Goal: Transaction & Acquisition: Purchase product/service

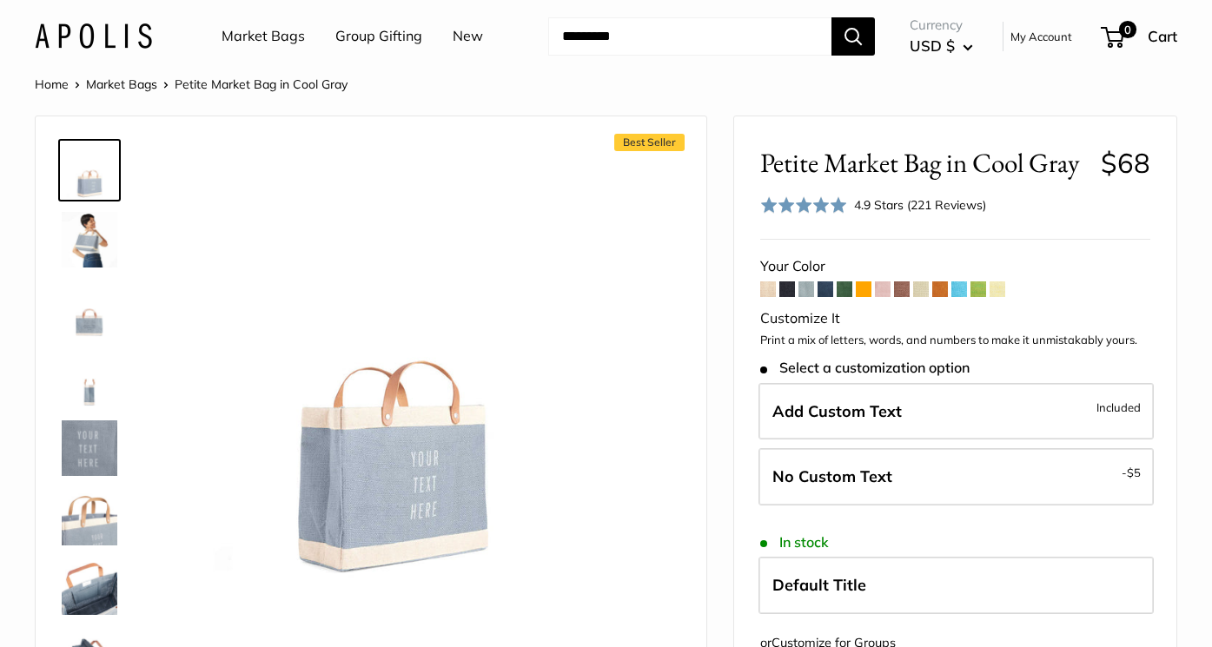
click at [93, 239] on img at bounding box center [90, 240] width 56 height 56
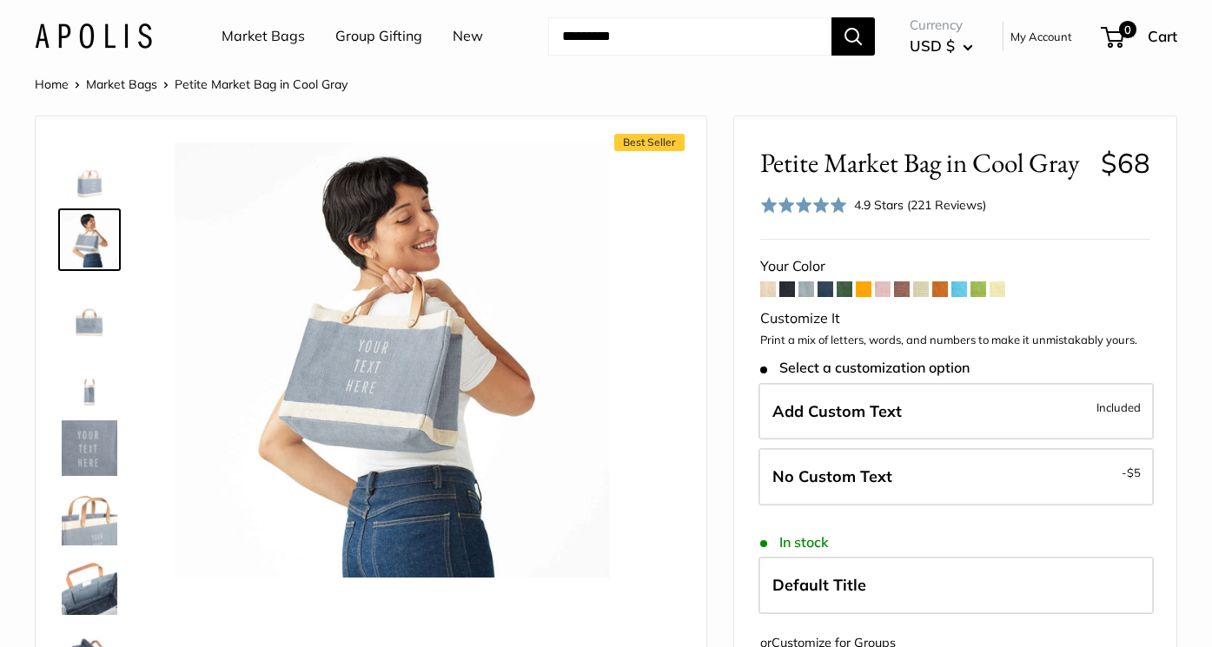
click at [107, 520] on img at bounding box center [90, 518] width 56 height 56
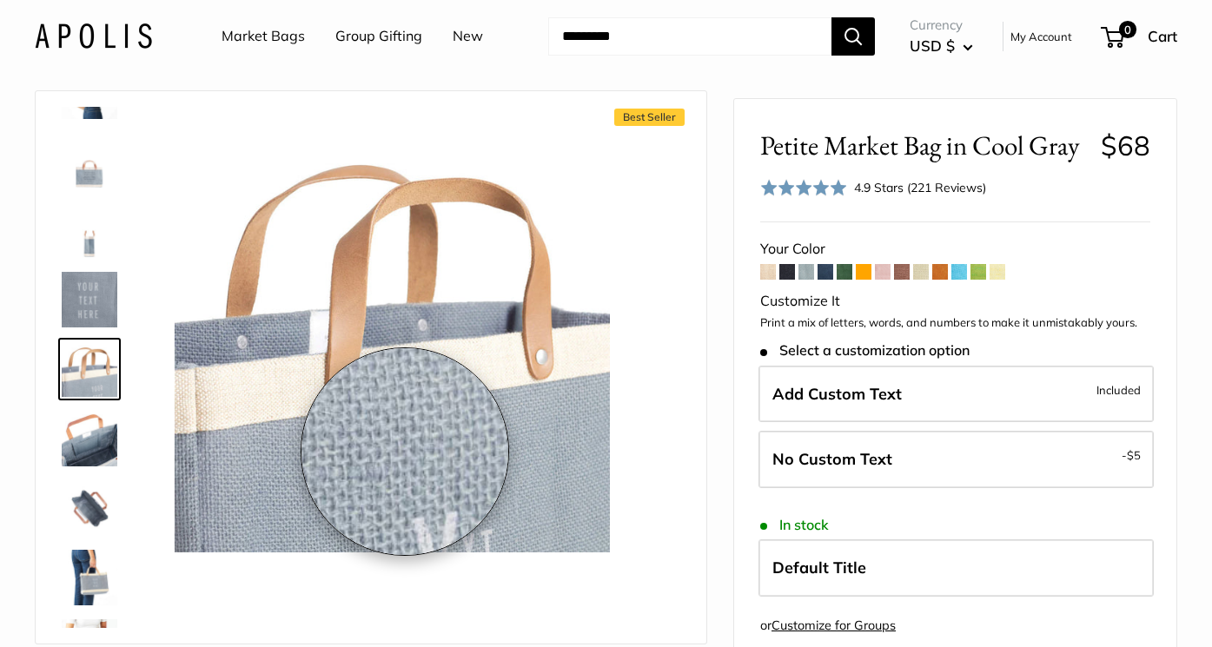
scroll to position [164, 0]
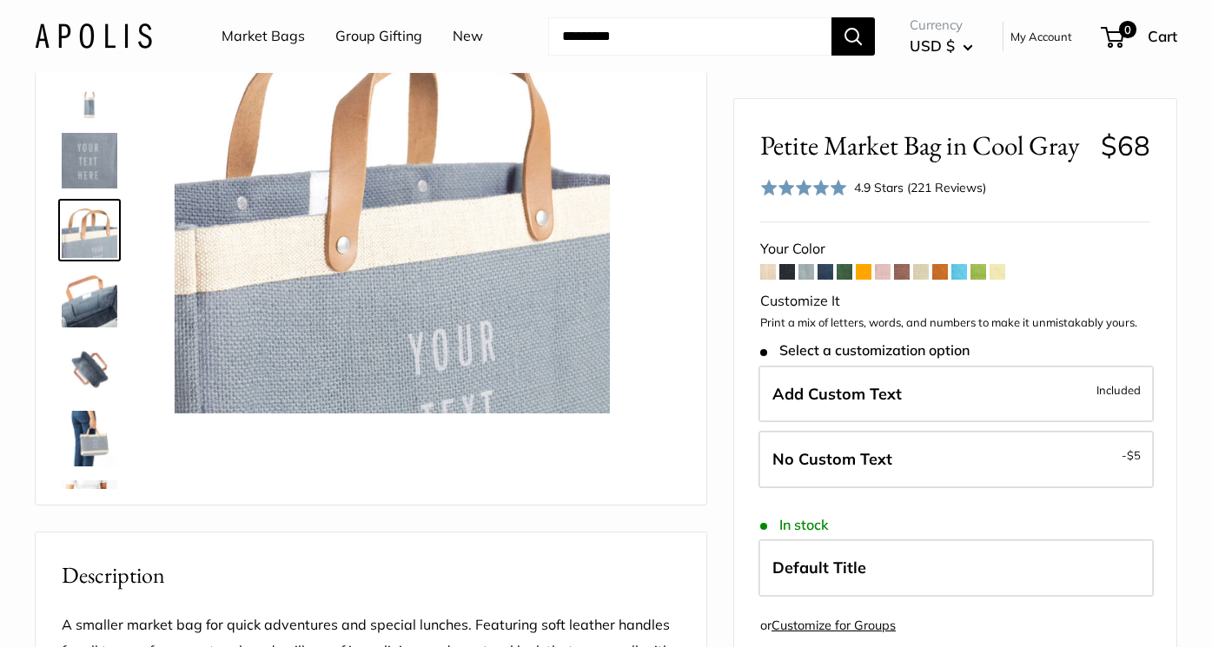
click at [93, 433] on img at bounding box center [90, 439] width 56 height 56
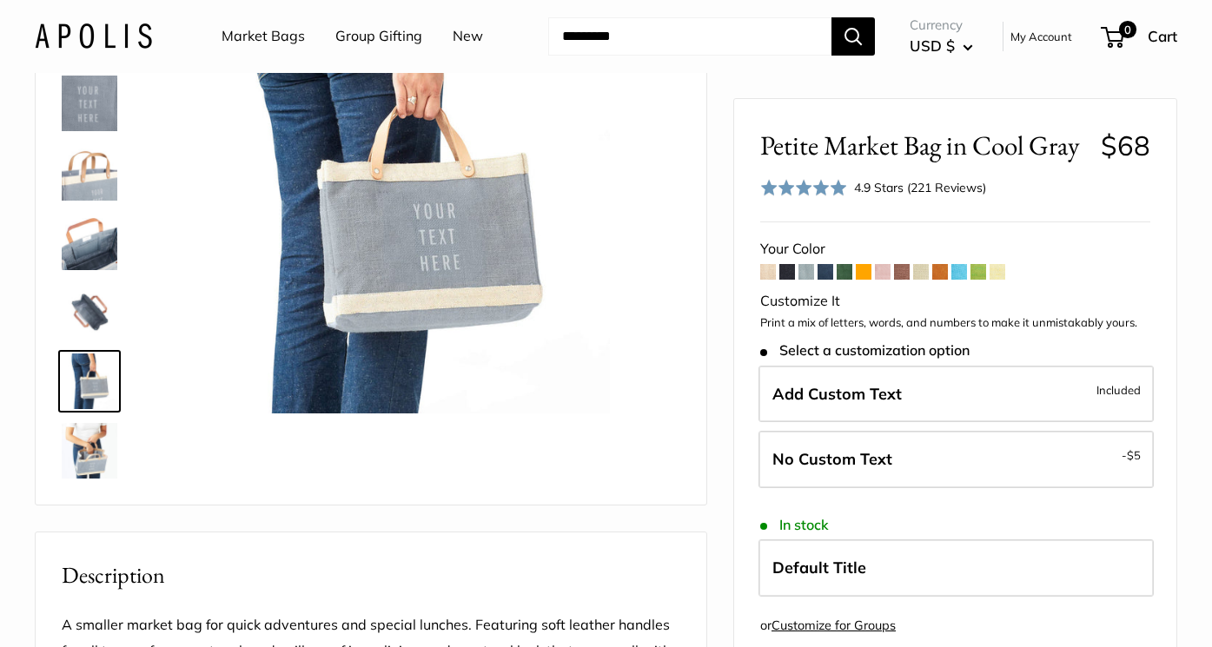
click at [99, 316] on img at bounding box center [90, 312] width 56 height 56
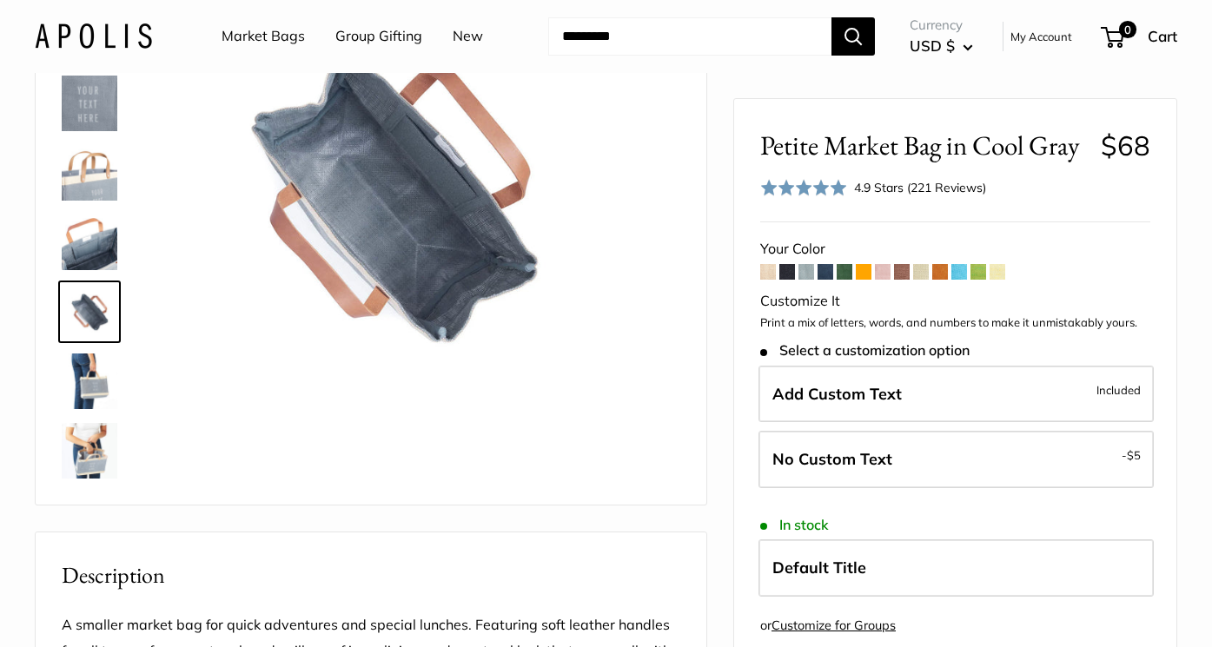
click at [98, 390] on img at bounding box center [90, 382] width 56 height 56
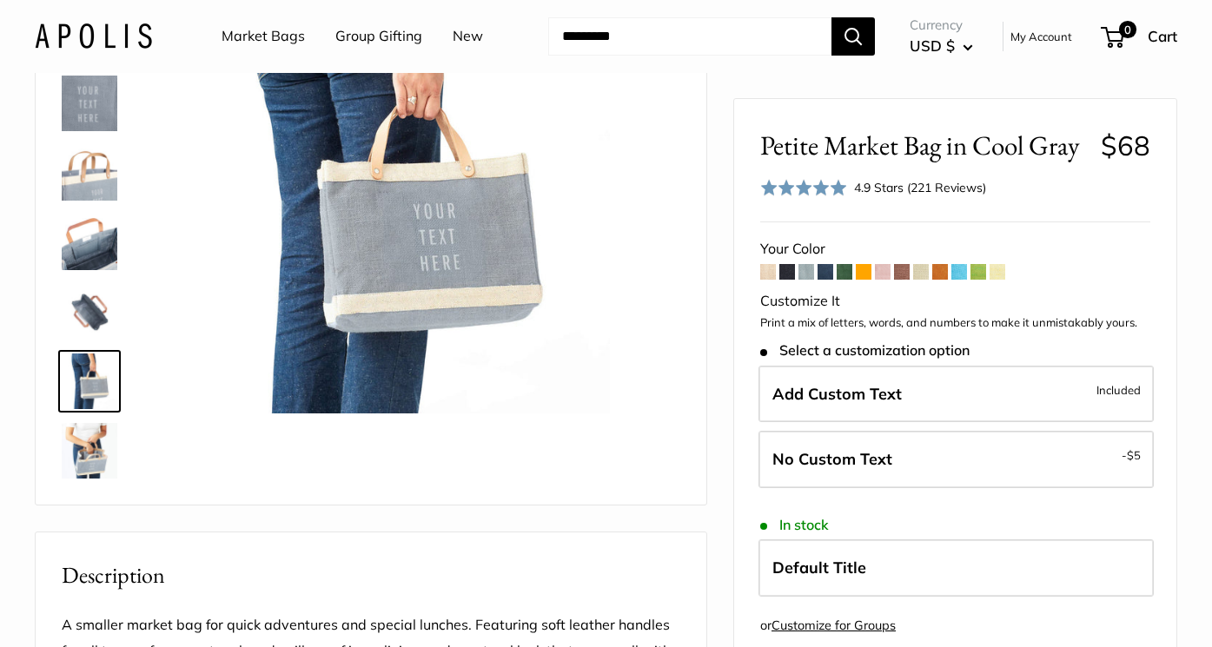
click at [980, 264] on span at bounding box center [979, 272] width 16 height 16
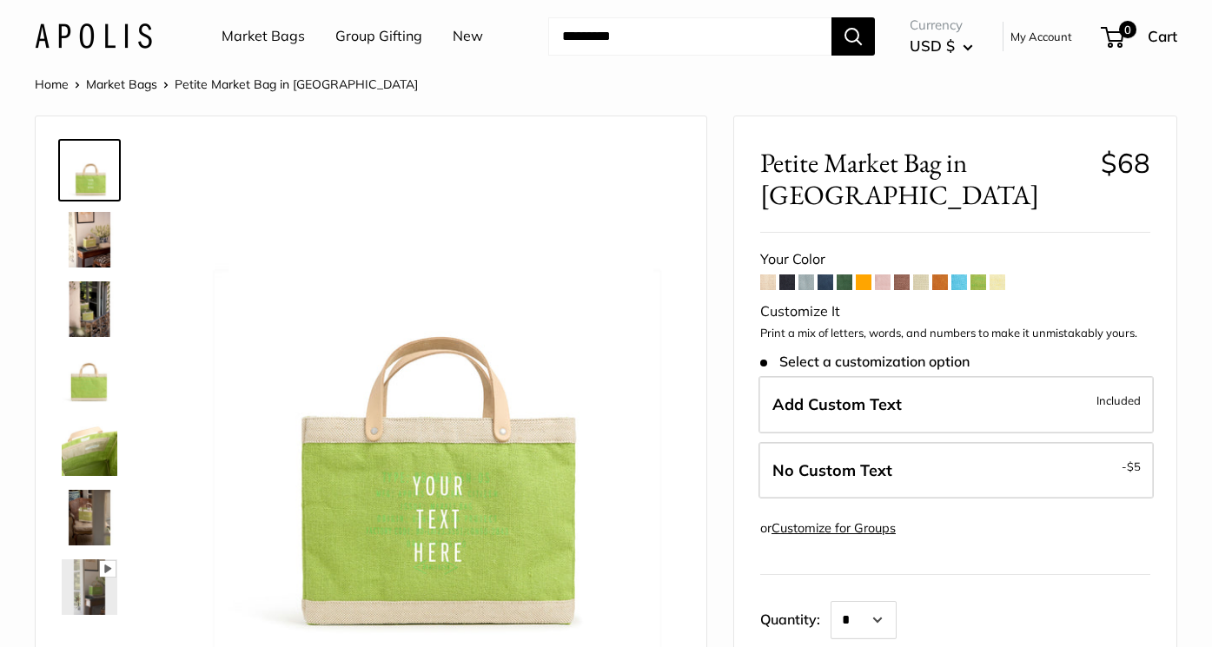
click at [960, 275] on span at bounding box center [960, 283] width 16 height 16
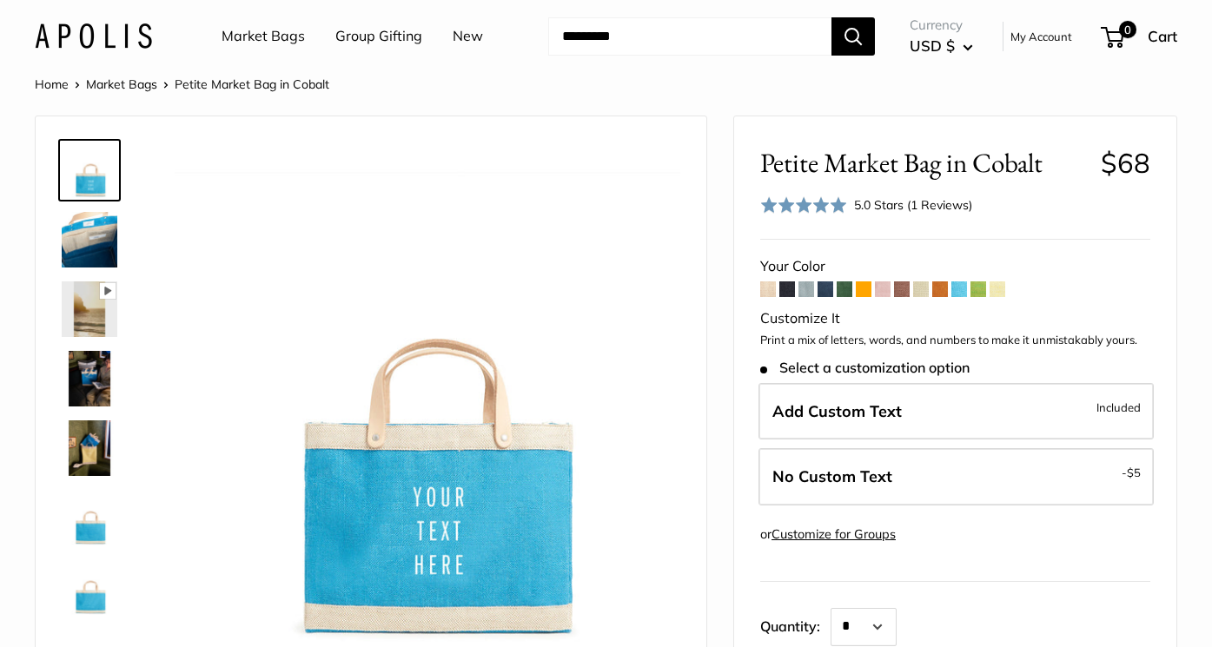
click at [96, 390] on img at bounding box center [90, 379] width 56 height 56
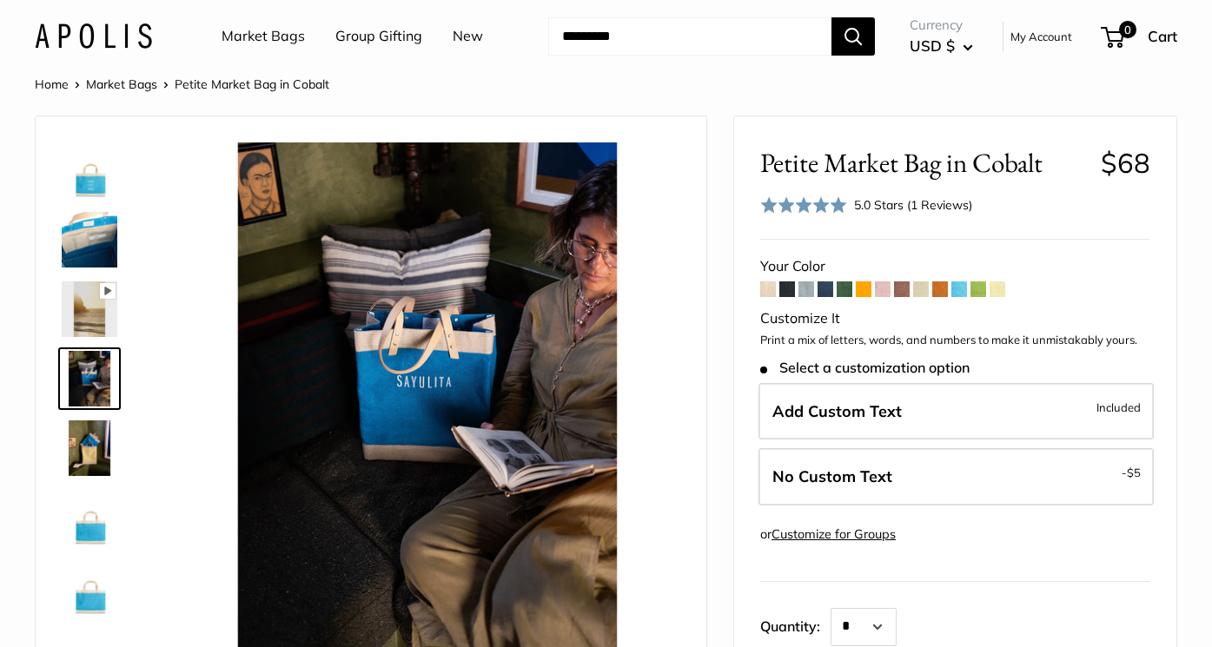
click at [101, 187] on img at bounding box center [90, 171] width 56 height 56
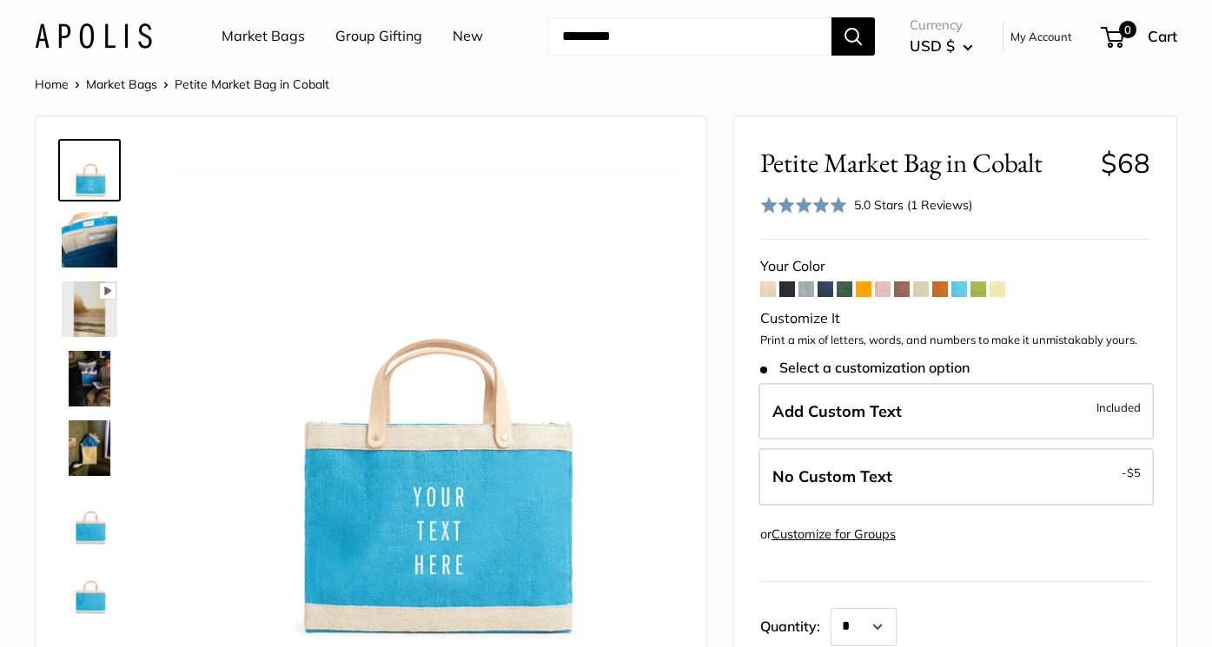
click at [770, 289] on span at bounding box center [768, 290] width 16 height 16
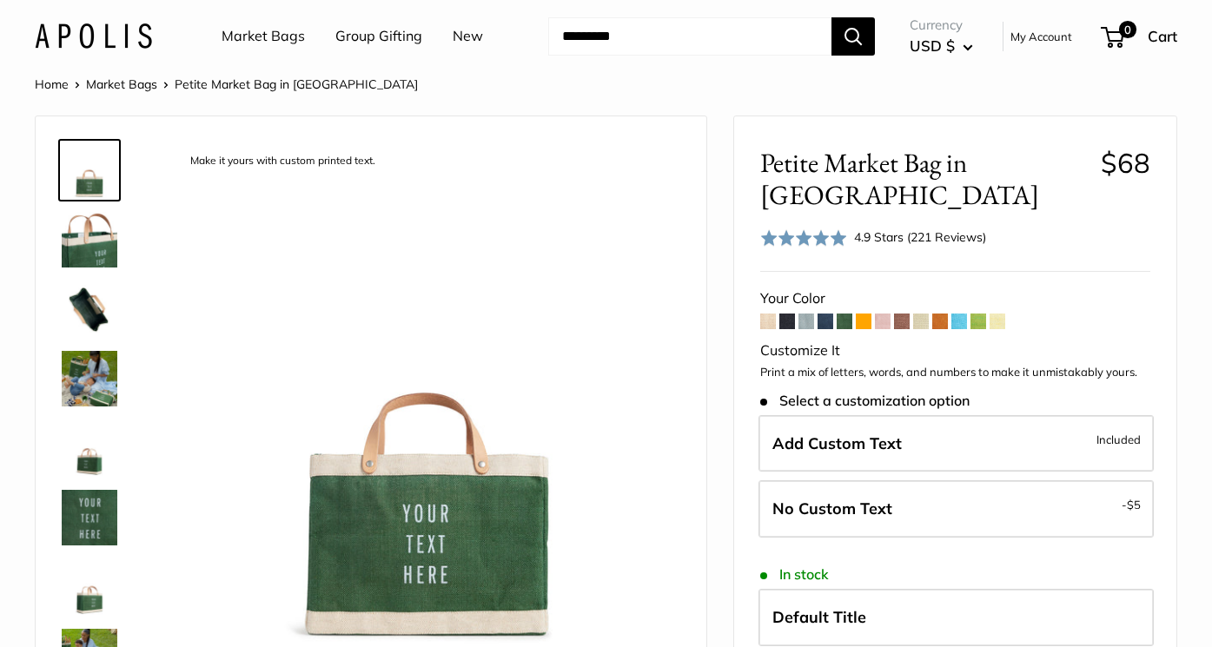
click at [864, 325] on span at bounding box center [864, 322] width 16 height 16
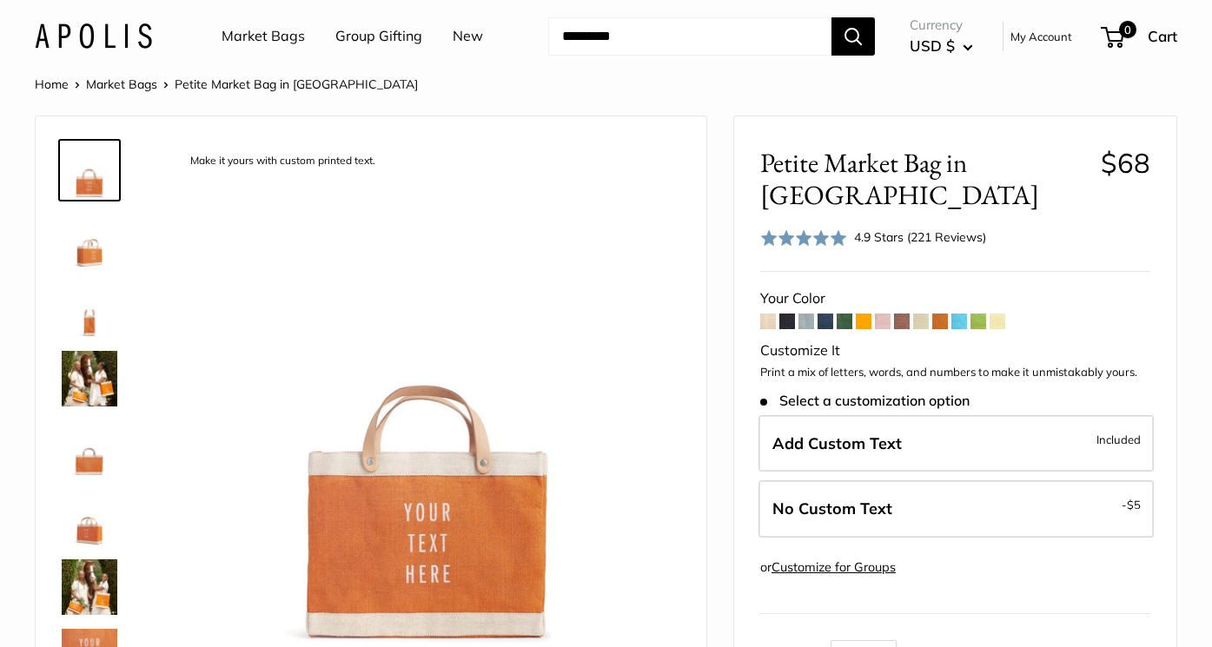
click at [885, 314] on span at bounding box center [883, 322] width 16 height 16
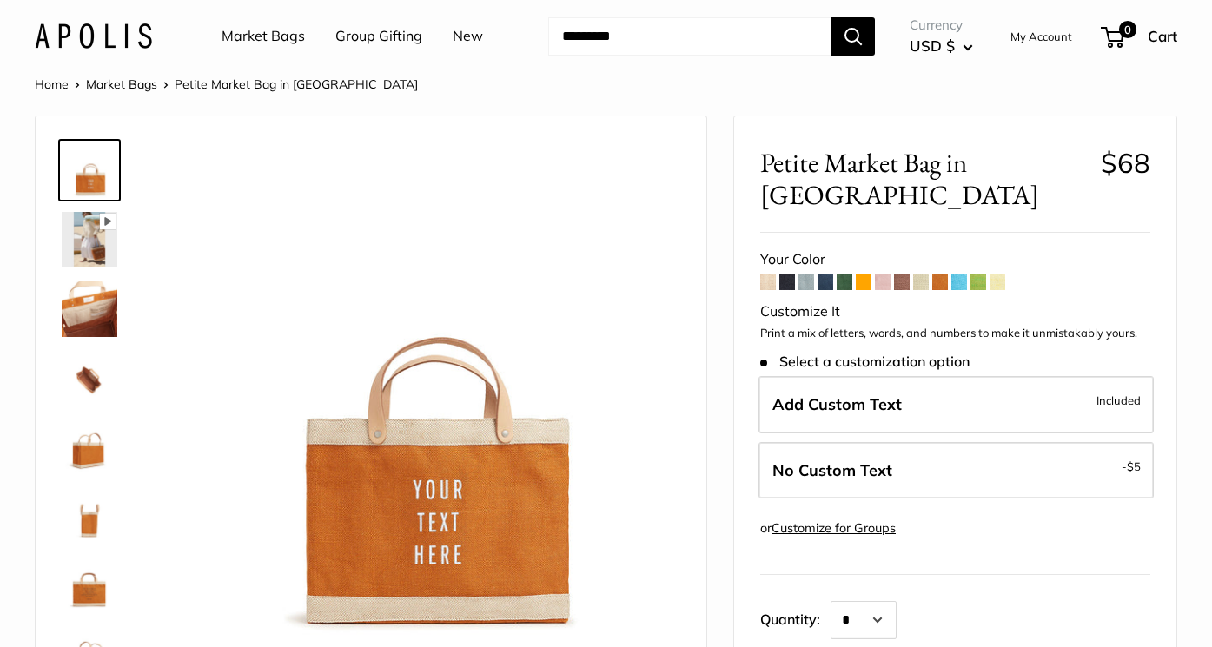
click at [985, 275] on span at bounding box center [979, 283] width 16 height 16
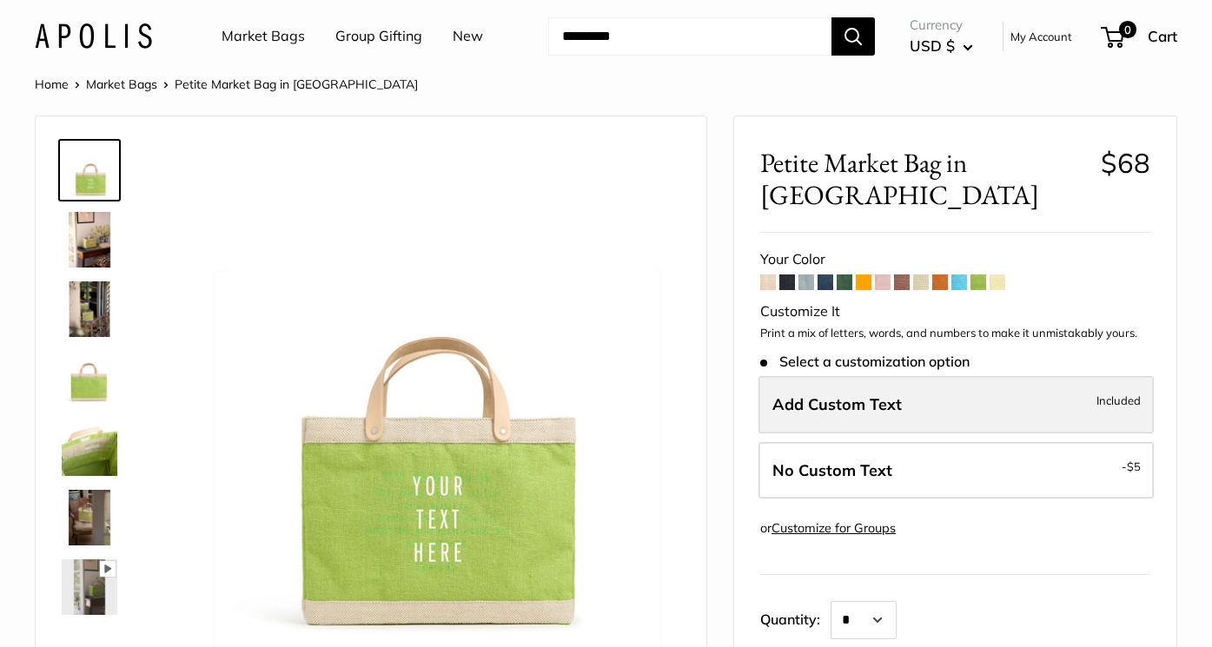
click at [884, 395] on span "Add Custom Text" at bounding box center [837, 405] width 129 height 20
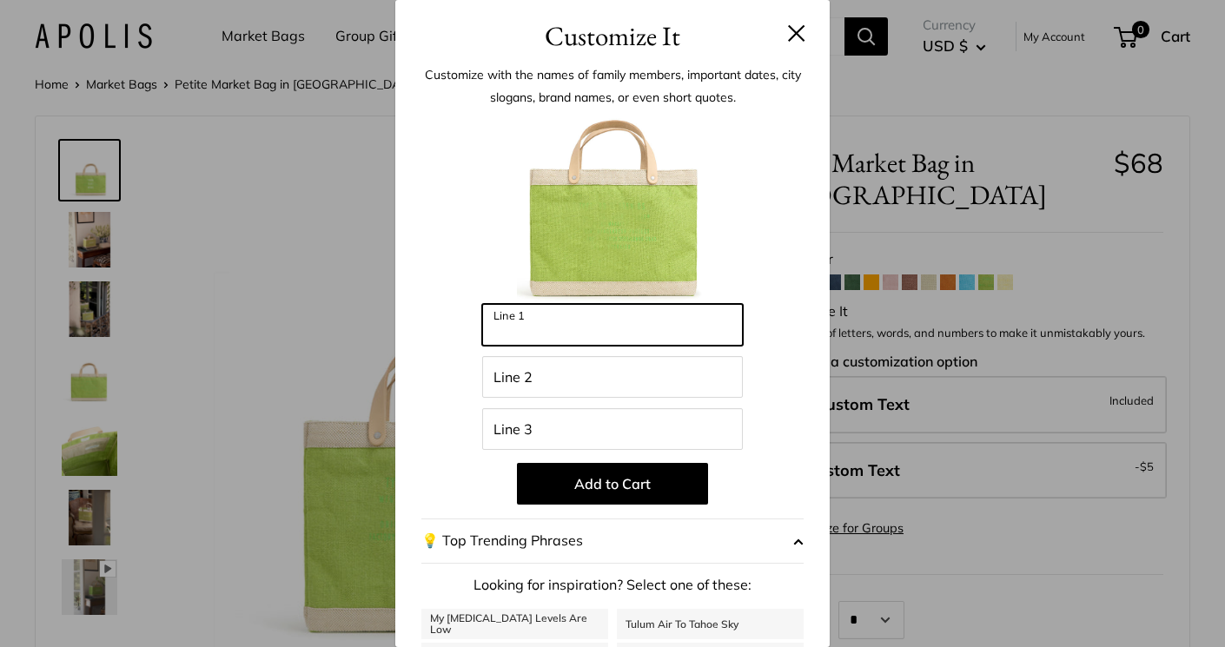
click at [613, 324] on input "Line 1" at bounding box center [612, 325] width 261 height 42
type input "**********"
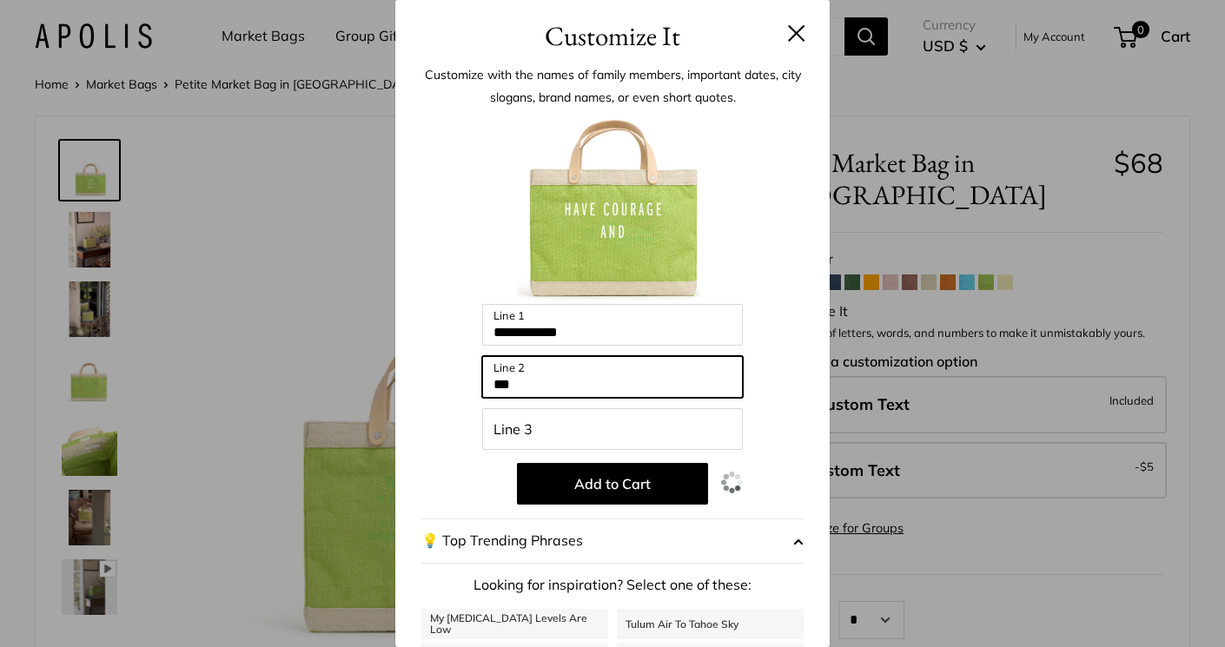
type input "***"
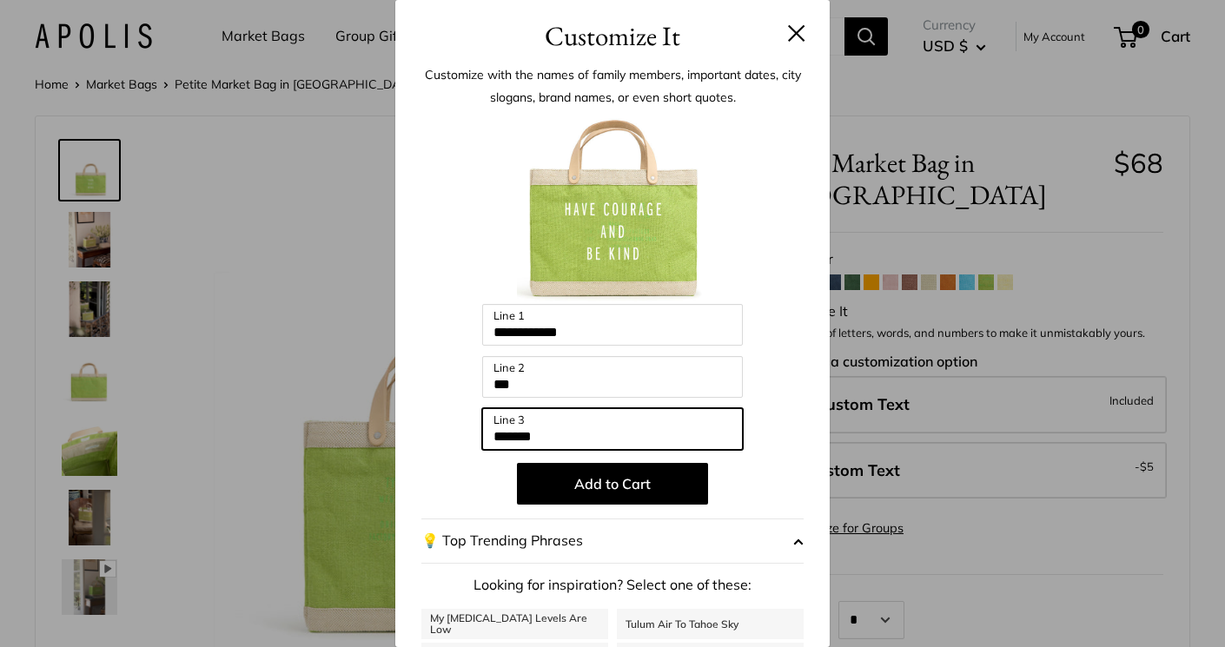
type input "*******"
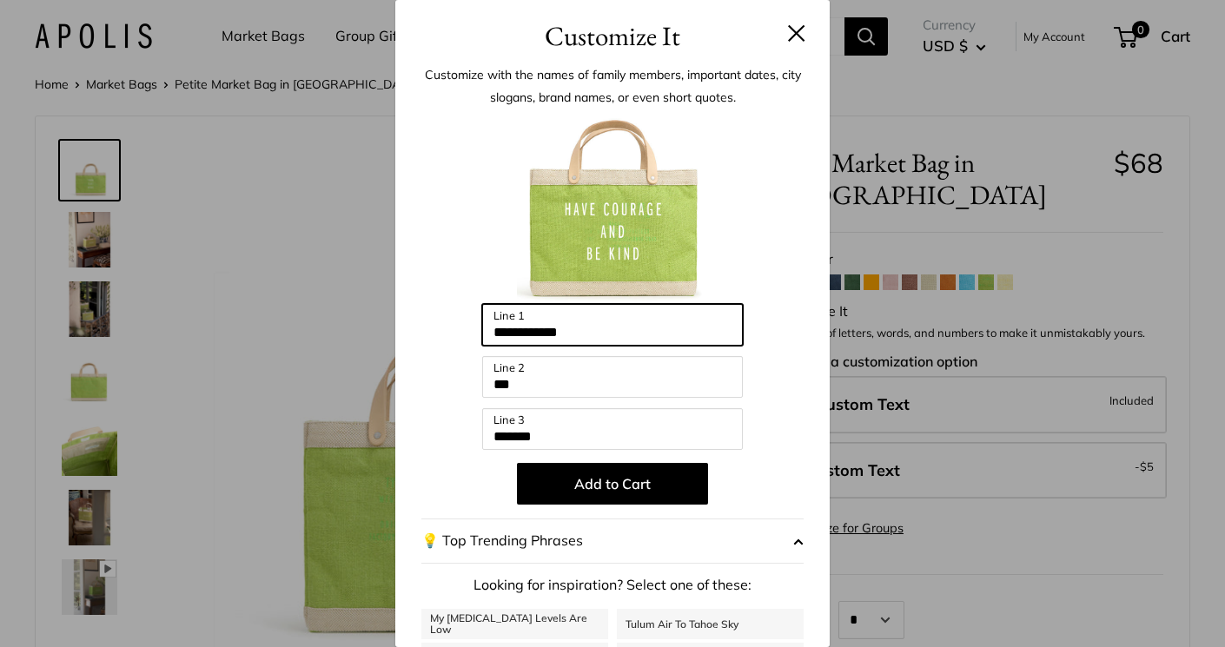
click at [610, 328] on input "**********" at bounding box center [612, 325] width 261 height 42
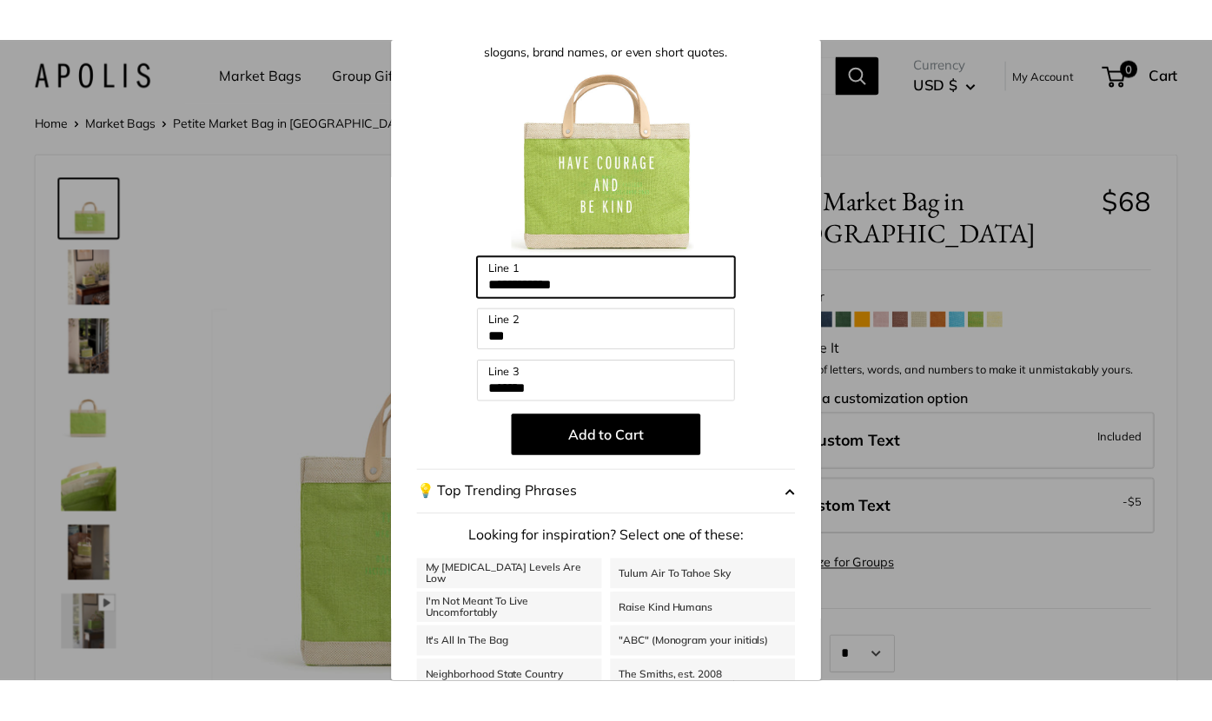
scroll to position [121, 0]
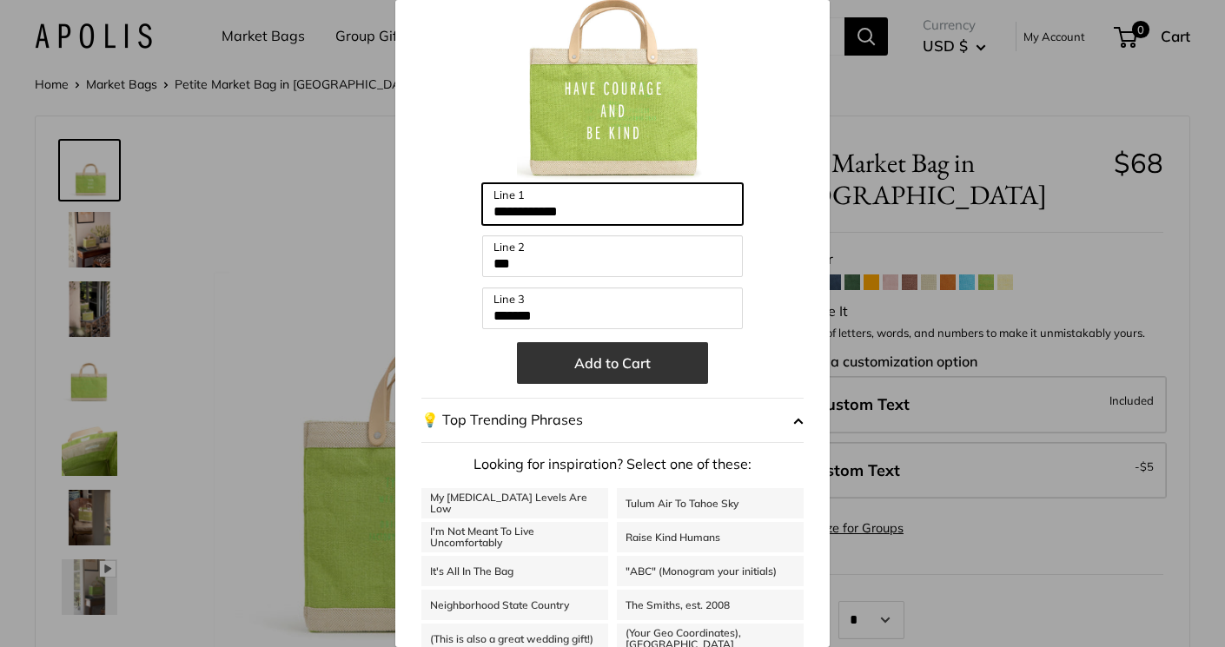
type input "**********"
click at [599, 362] on button "Add to Cart" at bounding box center [612, 363] width 191 height 42
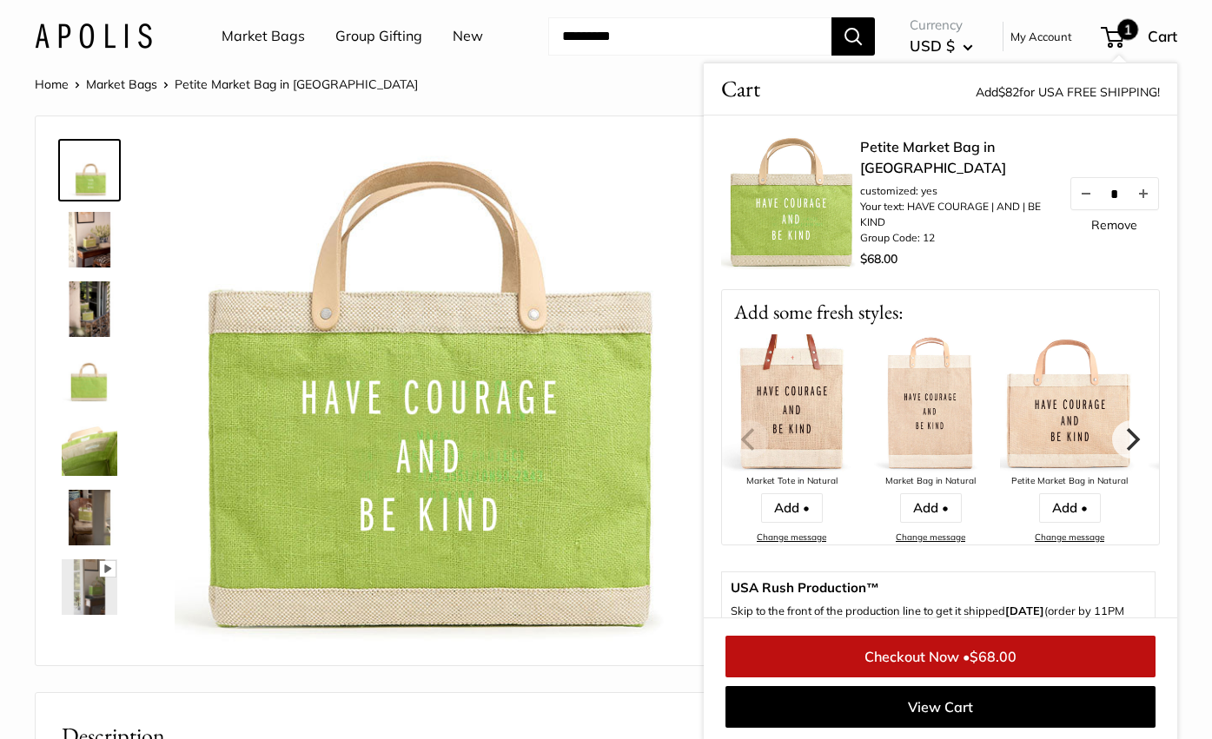
scroll to position [1, 0]
click at [91, 517] on img at bounding box center [90, 517] width 56 height 56
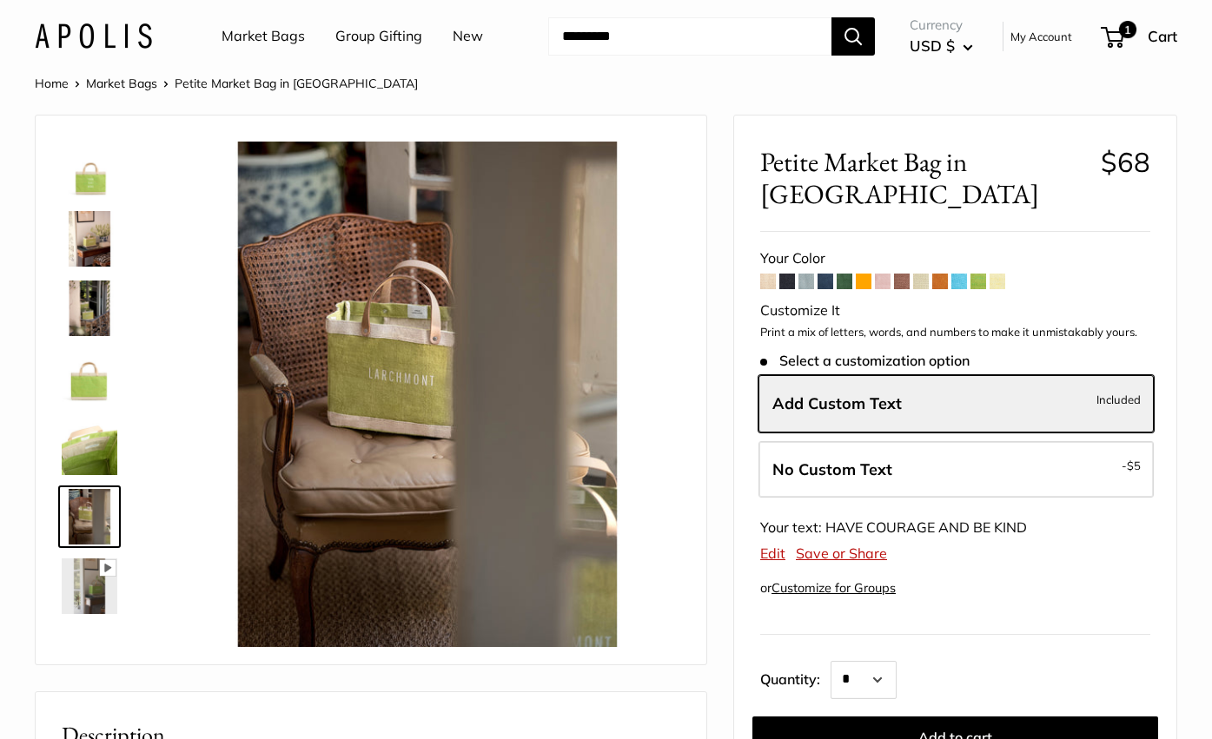
click at [885, 274] on span at bounding box center [883, 282] width 16 height 16
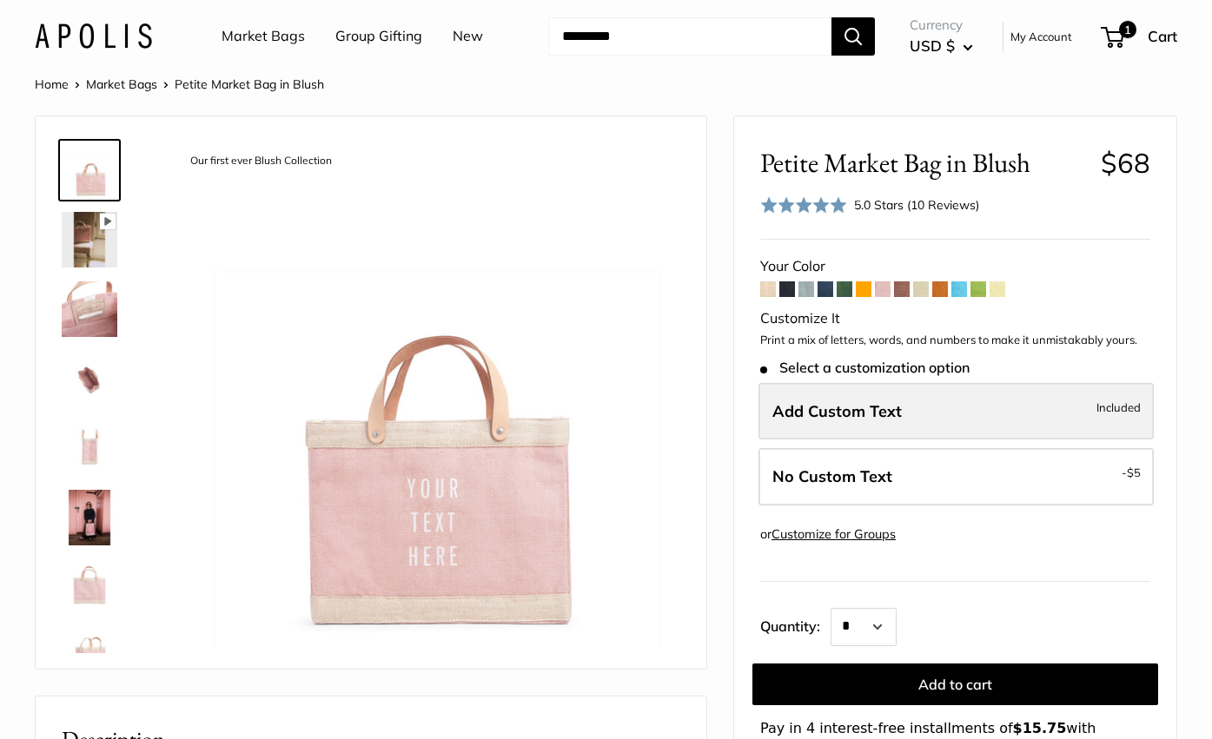
click at [982, 414] on label "Add Custom Text Included" at bounding box center [956, 411] width 395 height 57
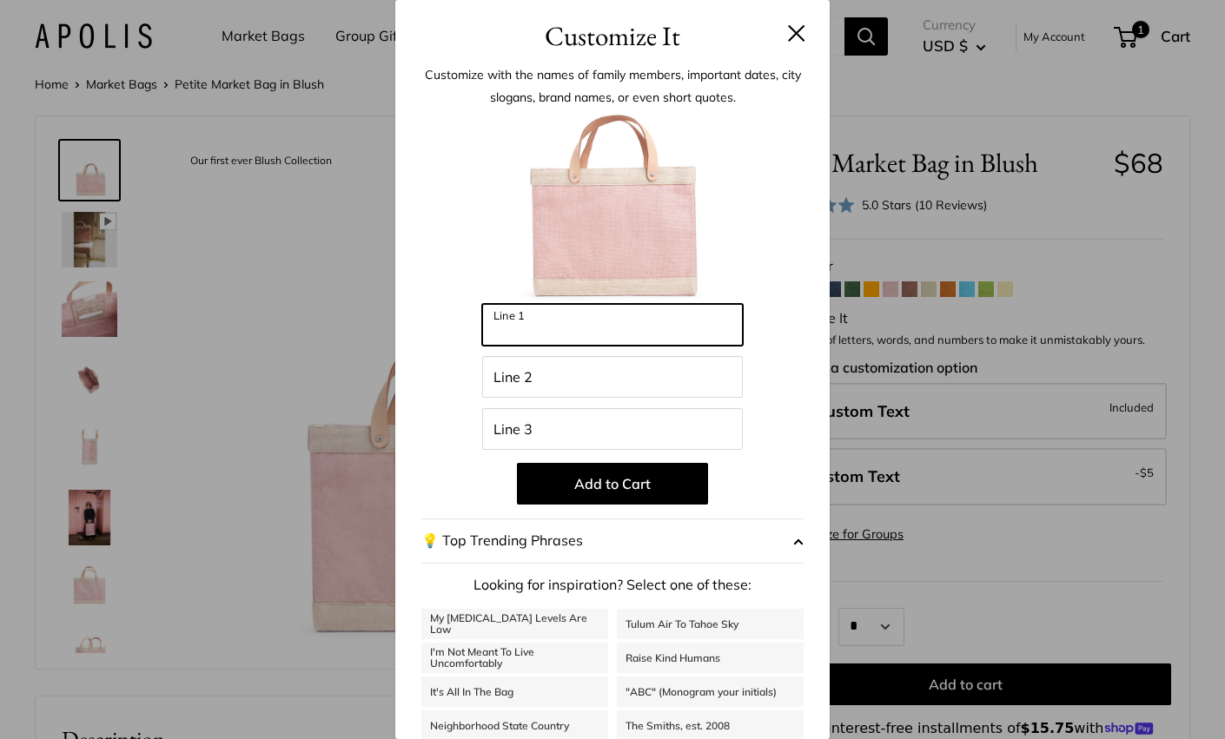
click at [560, 329] on input "Line 1" at bounding box center [612, 325] width 261 height 42
type input "**********"
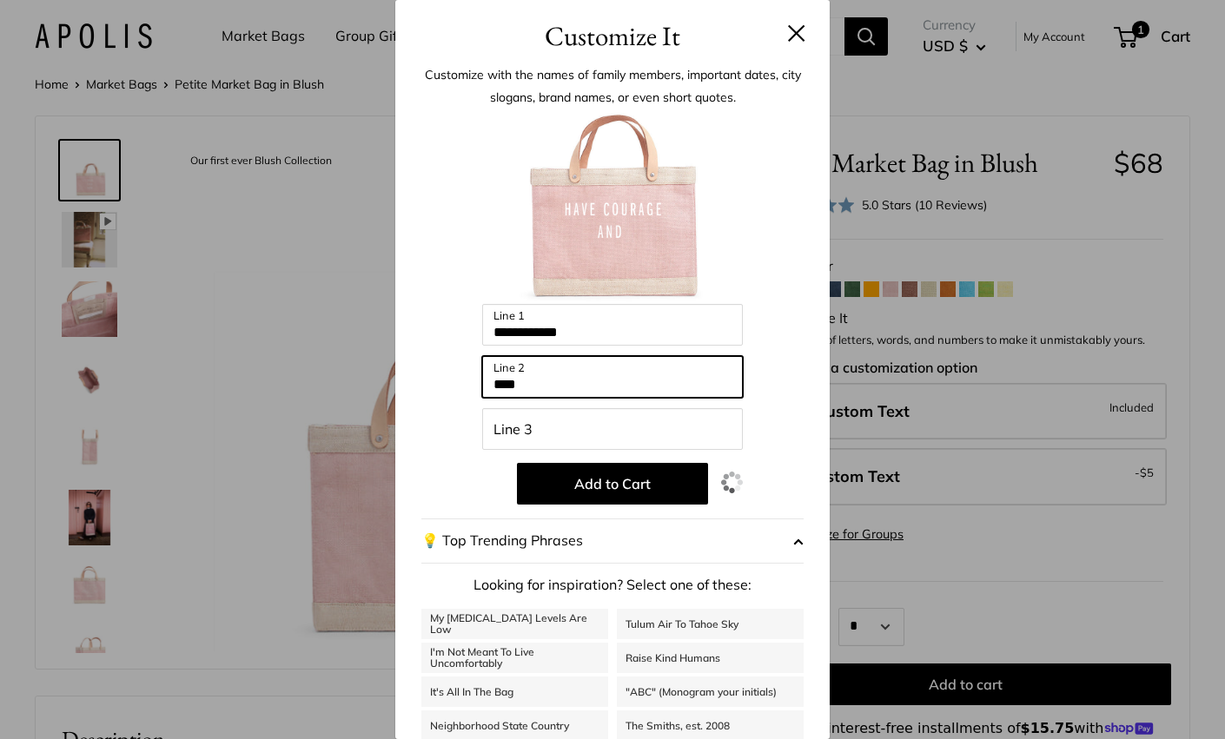
type input "***"
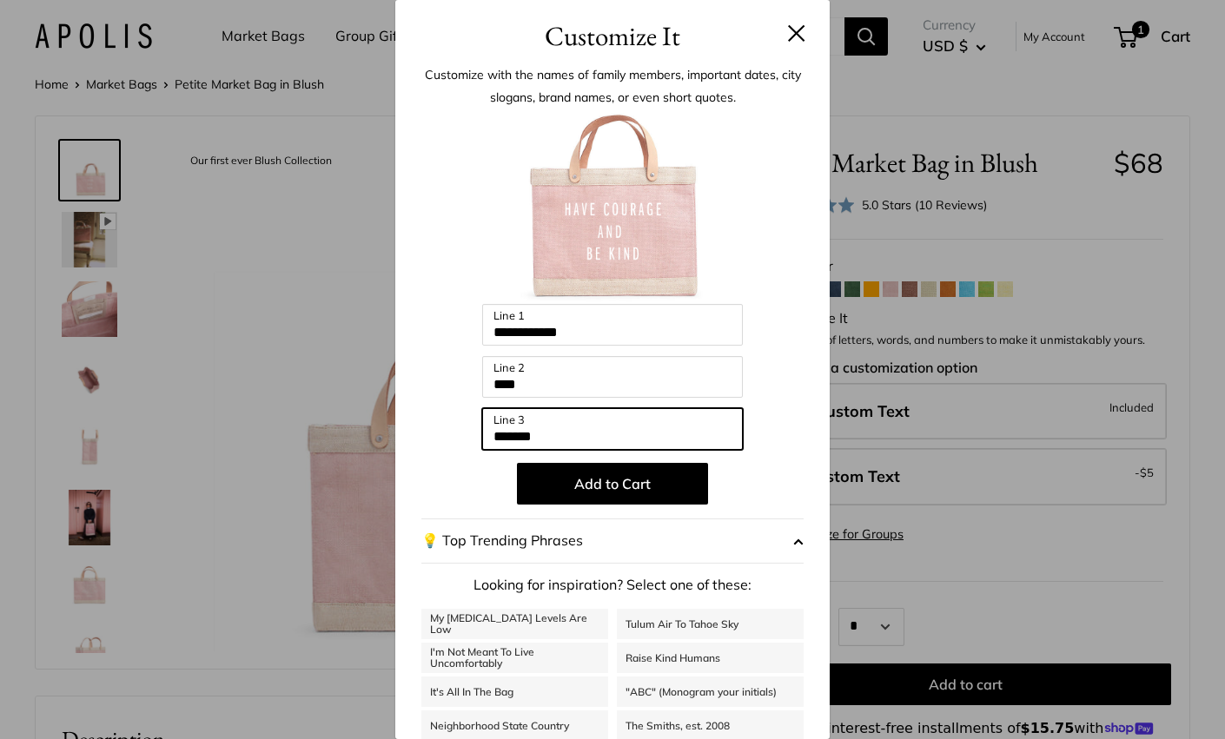
type input "*******"
click at [310, 335] on div "**********" at bounding box center [612, 369] width 1225 height 739
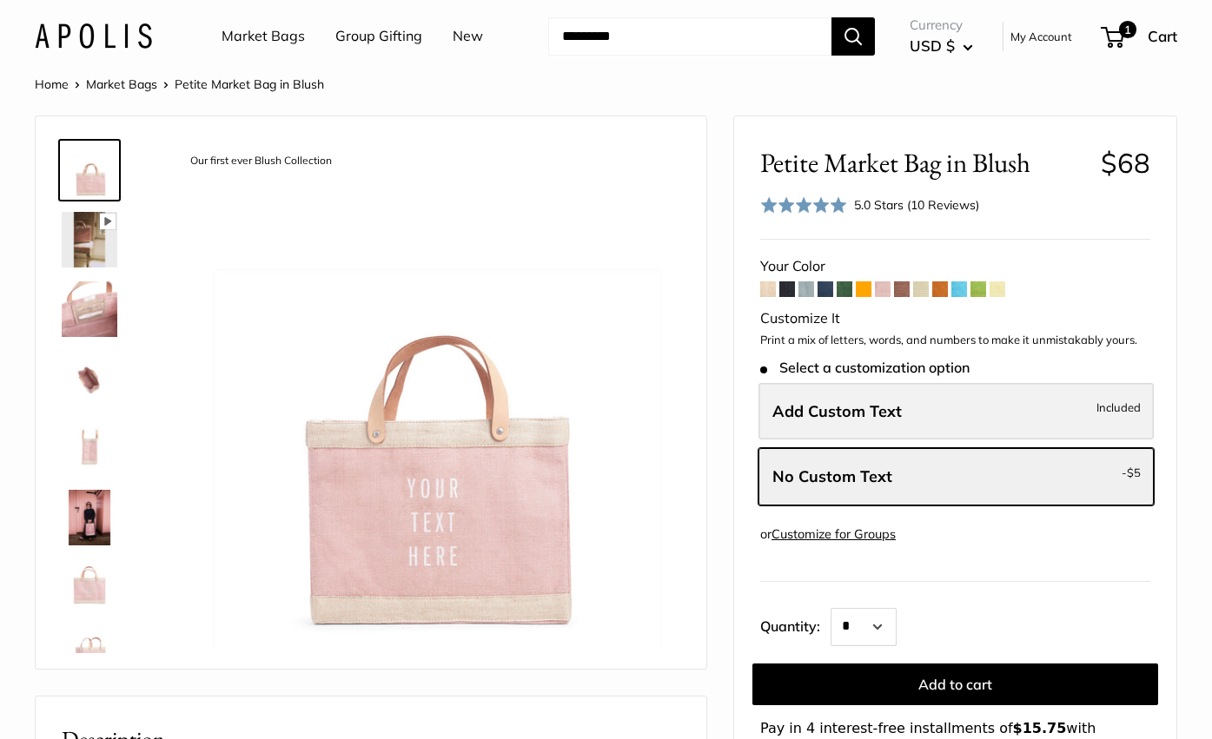
click at [921, 413] on label "Add Custom Text Included" at bounding box center [956, 411] width 395 height 57
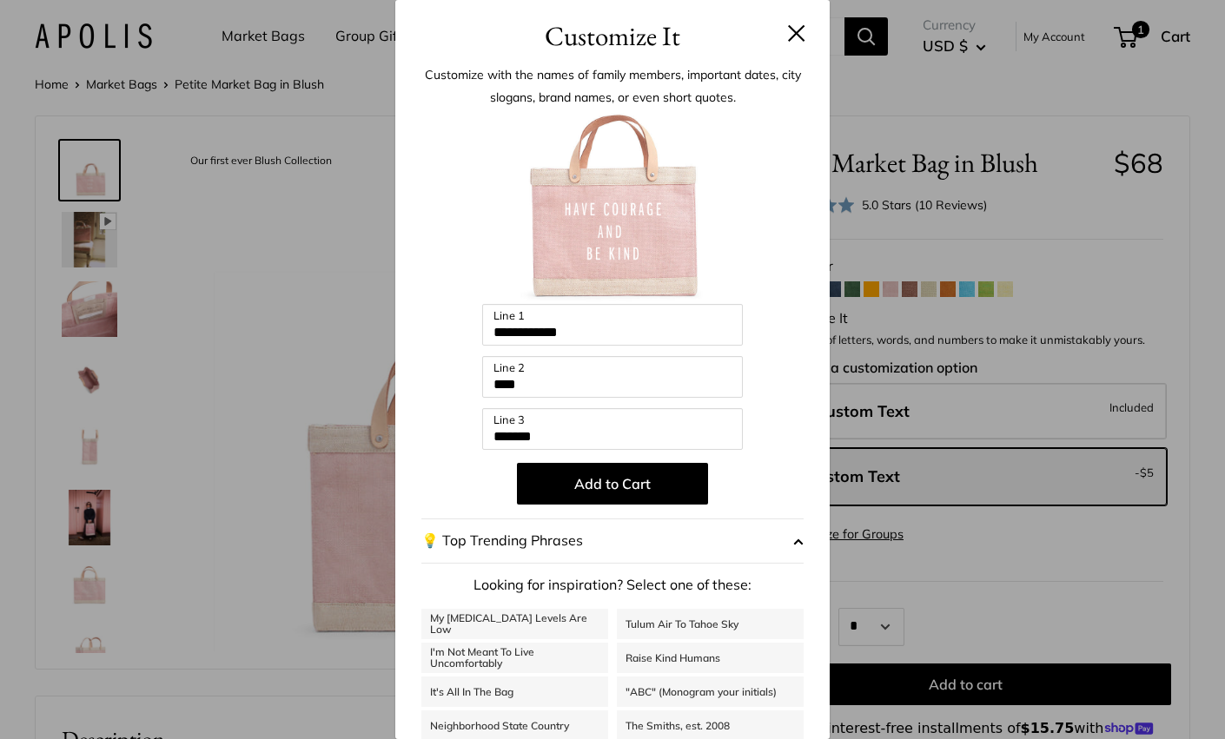
click at [793, 541] on span "button" at bounding box center [798, 541] width 10 height 26
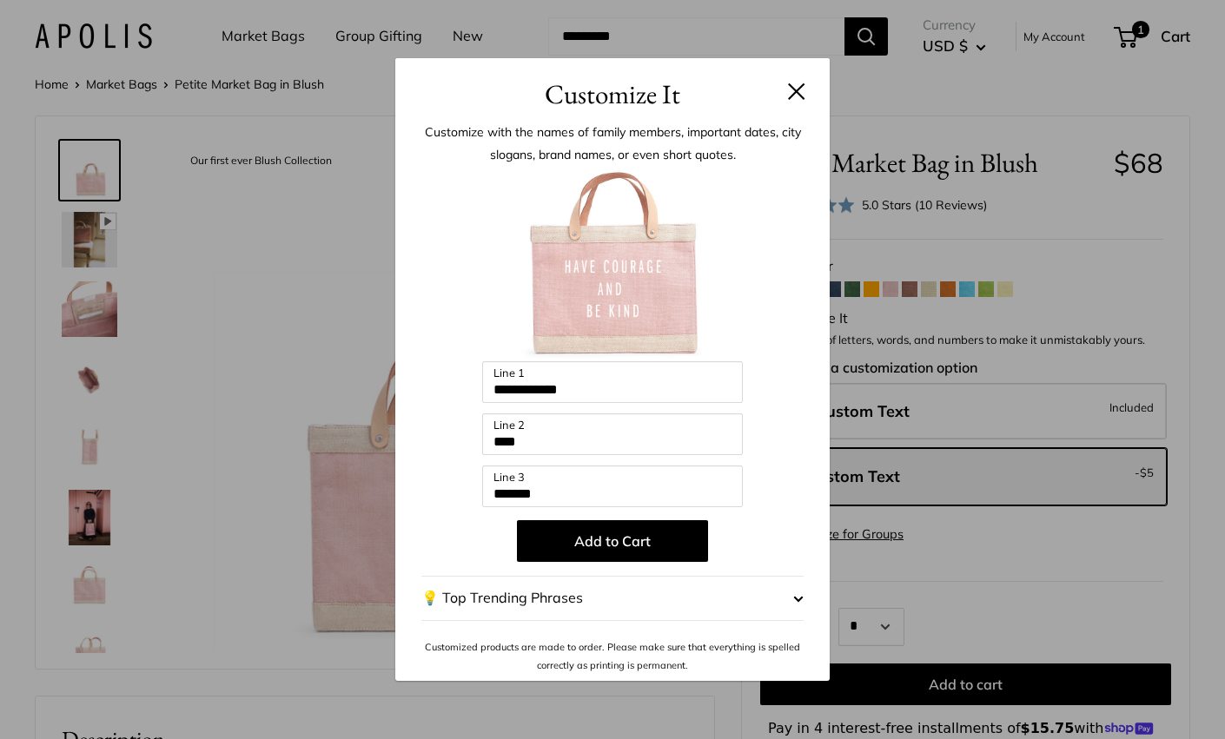
click at [781, 514] on div "**********" at bounding box center [612, 422] width 382 height 504
click at [725, 298] on div at bounding box center [612, 265] width 382 height 191
click at [697, 290] on img at bounding box center [612, 265] width 191 height 191
click at [608, 548] on button "Add to Cart" at bounding box center [612, 542] width 191 height 42
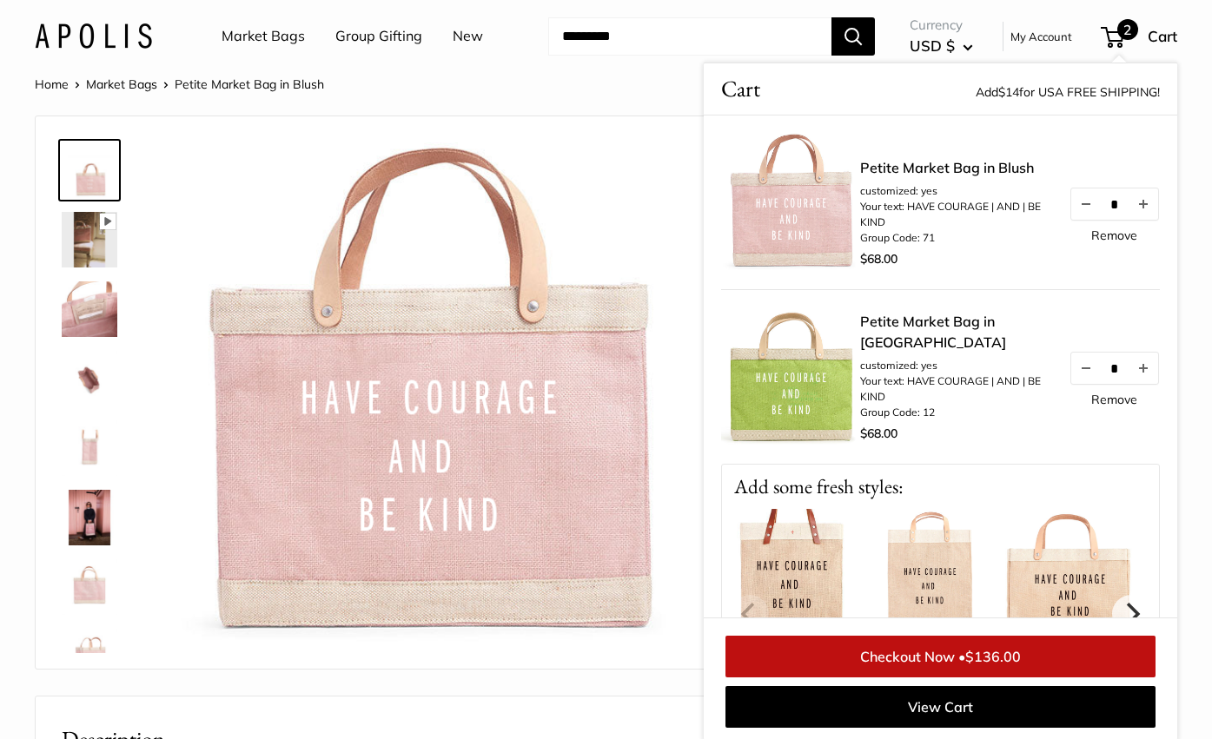
click at [94, 591] on img at bounding box center [90, 588] width 56 height 56
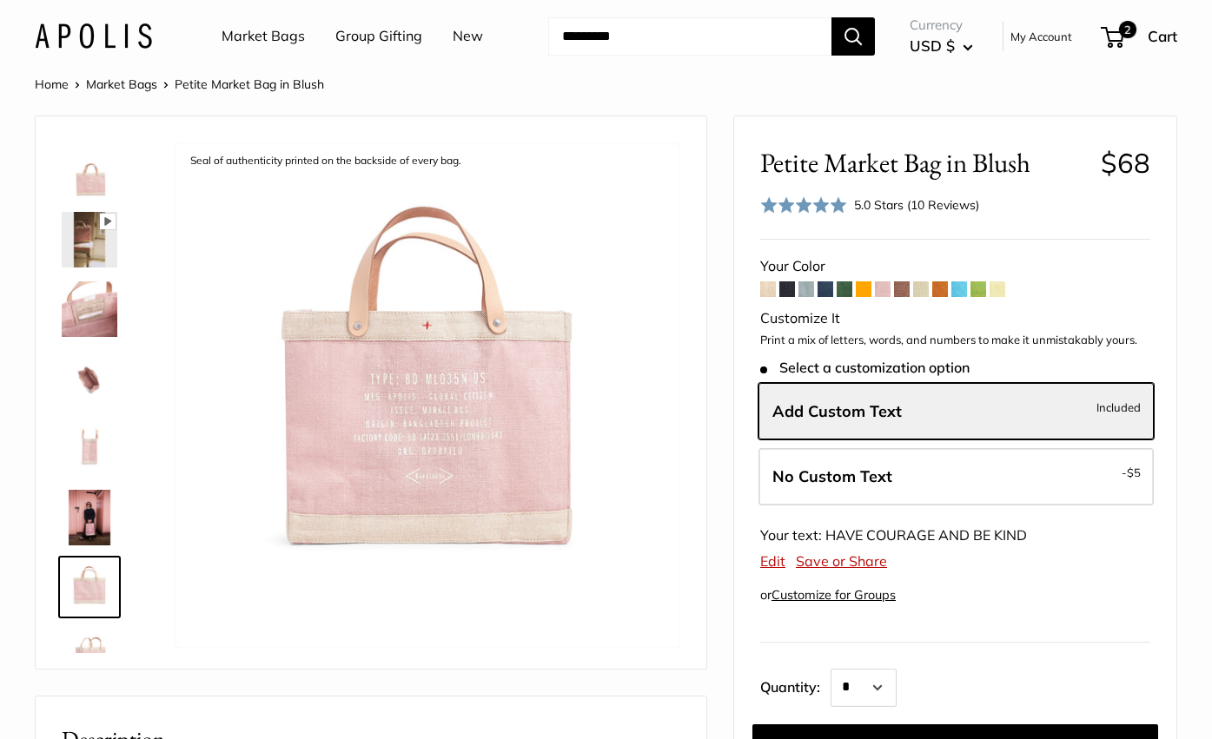
click at [96, 182] on img at bounding box center [90, 171] width 56 height 56
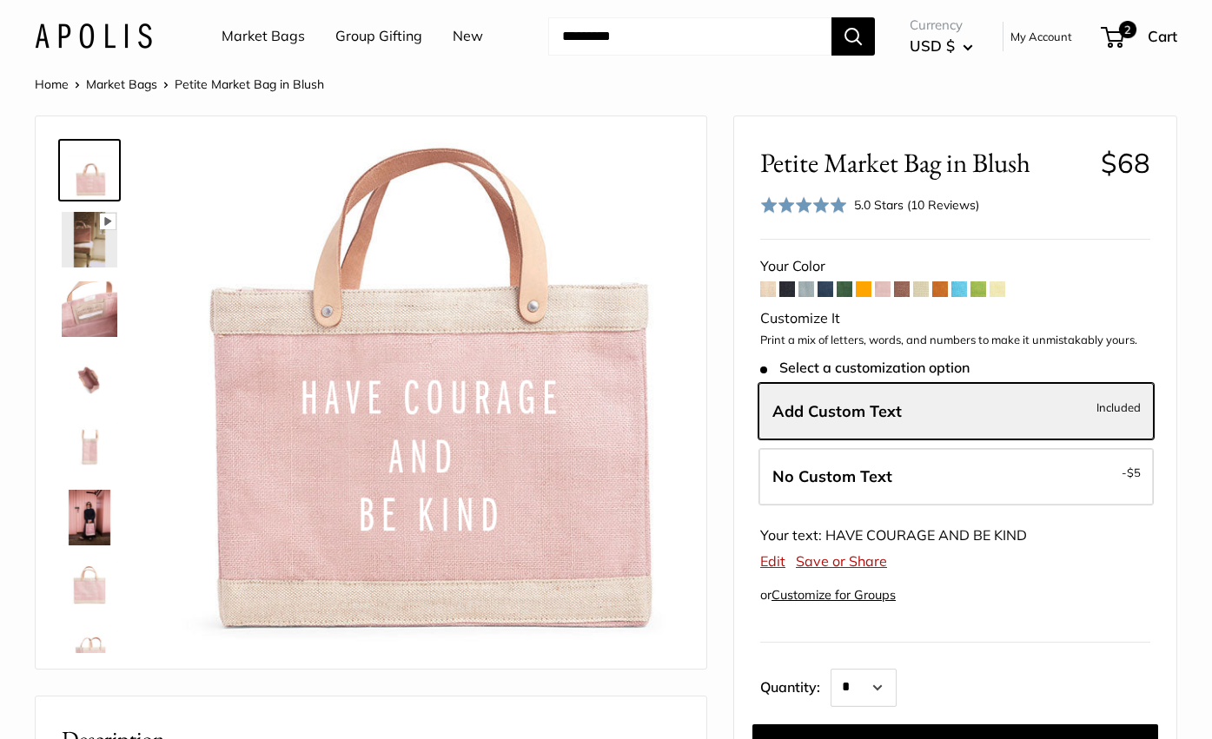
click at [1045, 209] on div "Rated 5.0 out of 5 5.0 Stars (10 Reviews) Click to go to reviews" at bounding box center [955, 205] width 390 height 25
click at [949, 206] on div "5.0 Stars (10 Reviews)" at bounding box center [916, 205] width 125 height 19
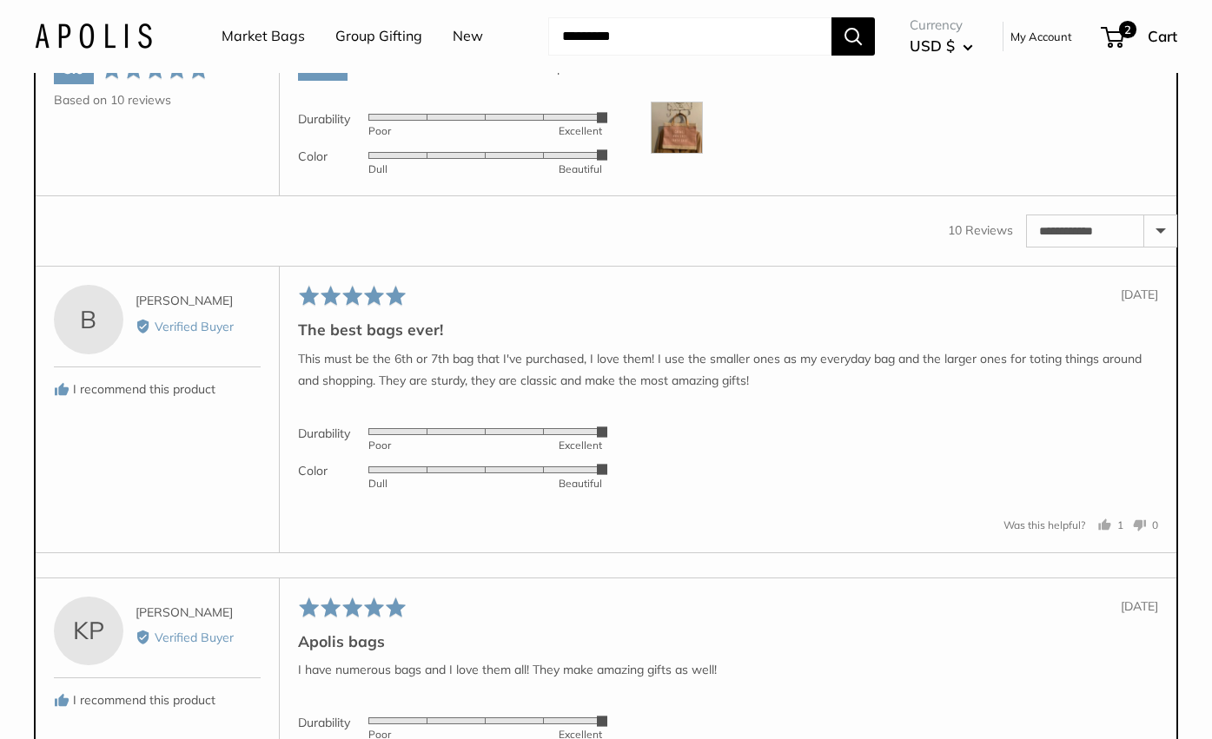
scroll to position [2535, 0]
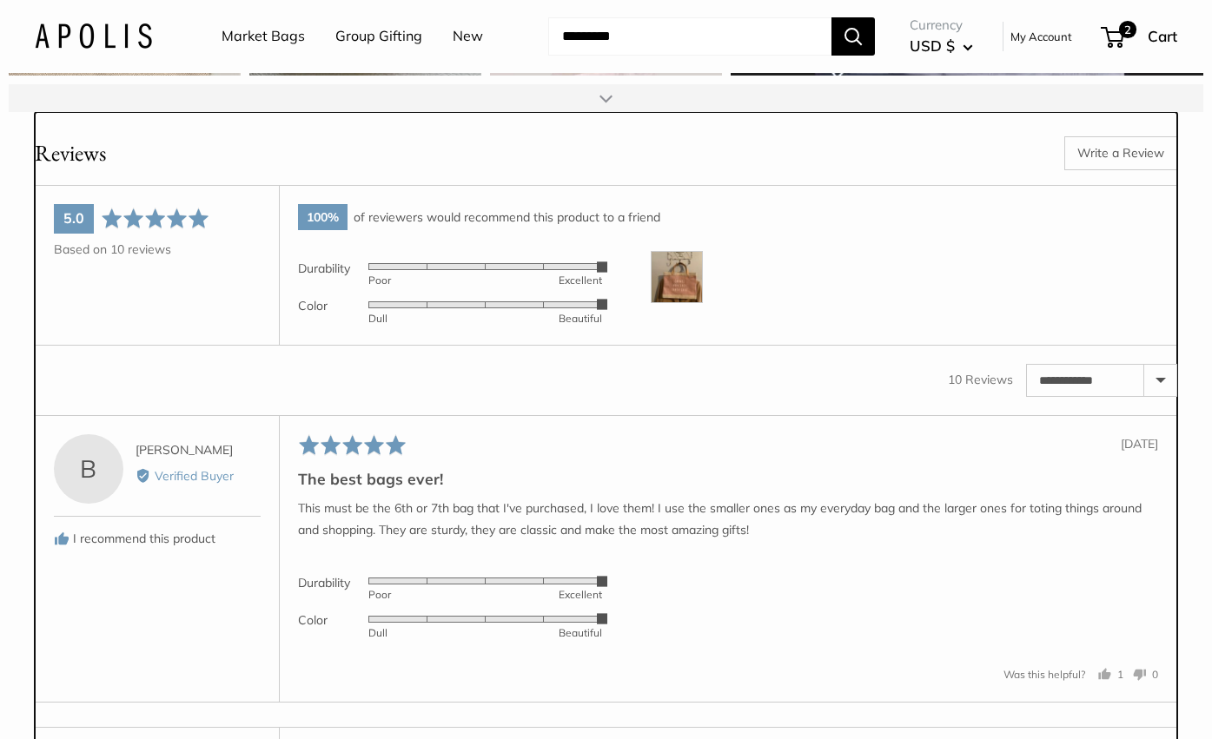
click at [686, 303] on img at bounding box center [677, 277] width 52 height 52
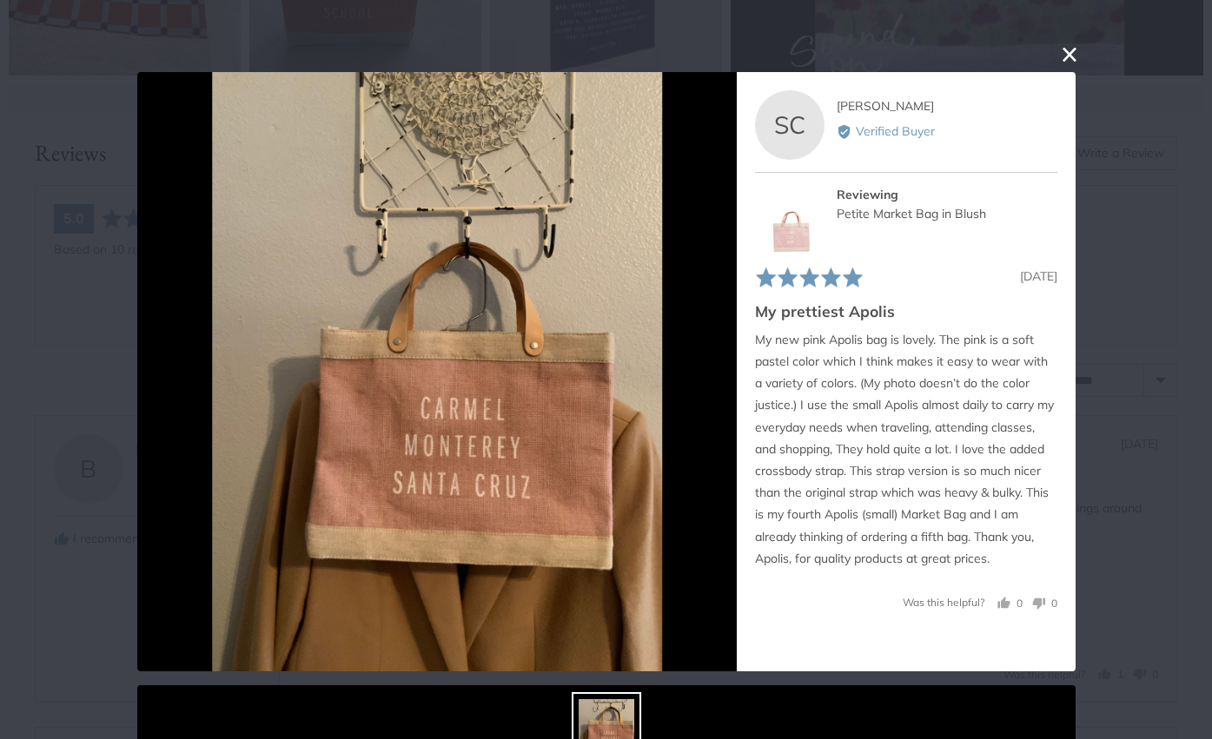
click at [1059, 56] on button "close this modal window" at bounding box center [1069, 53] width 21 height 21
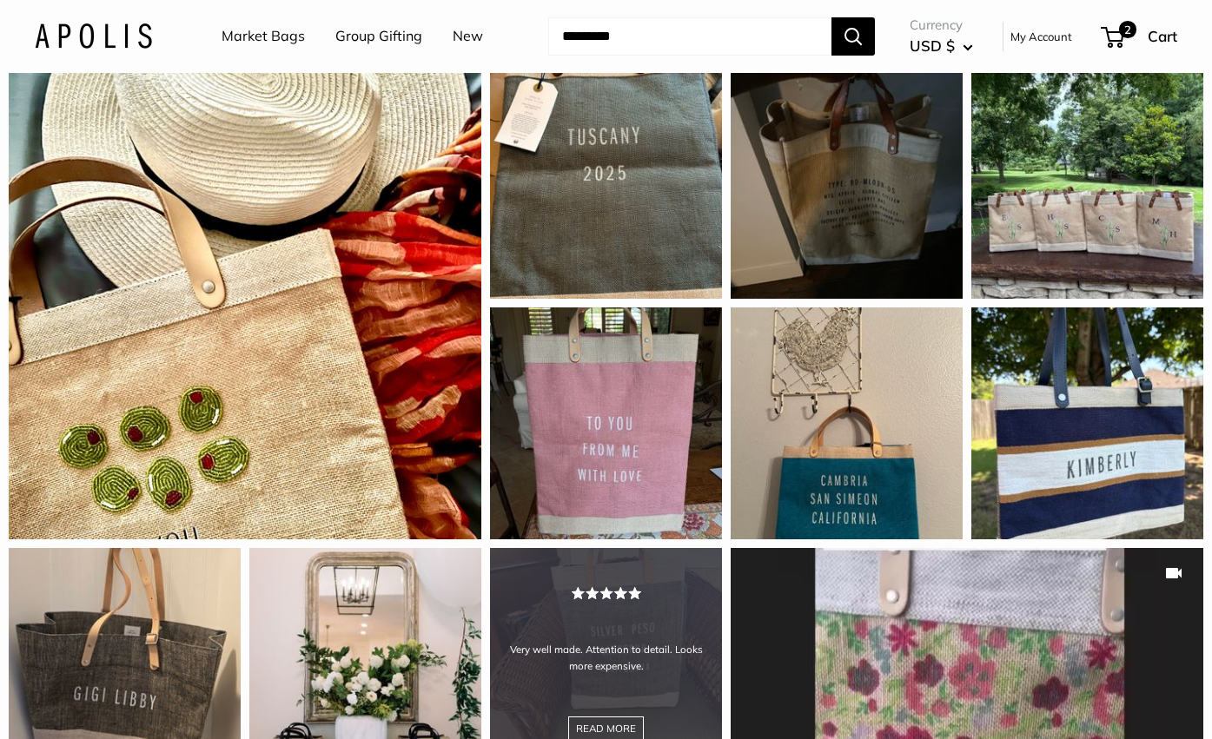
scroll to position [1711, 0]
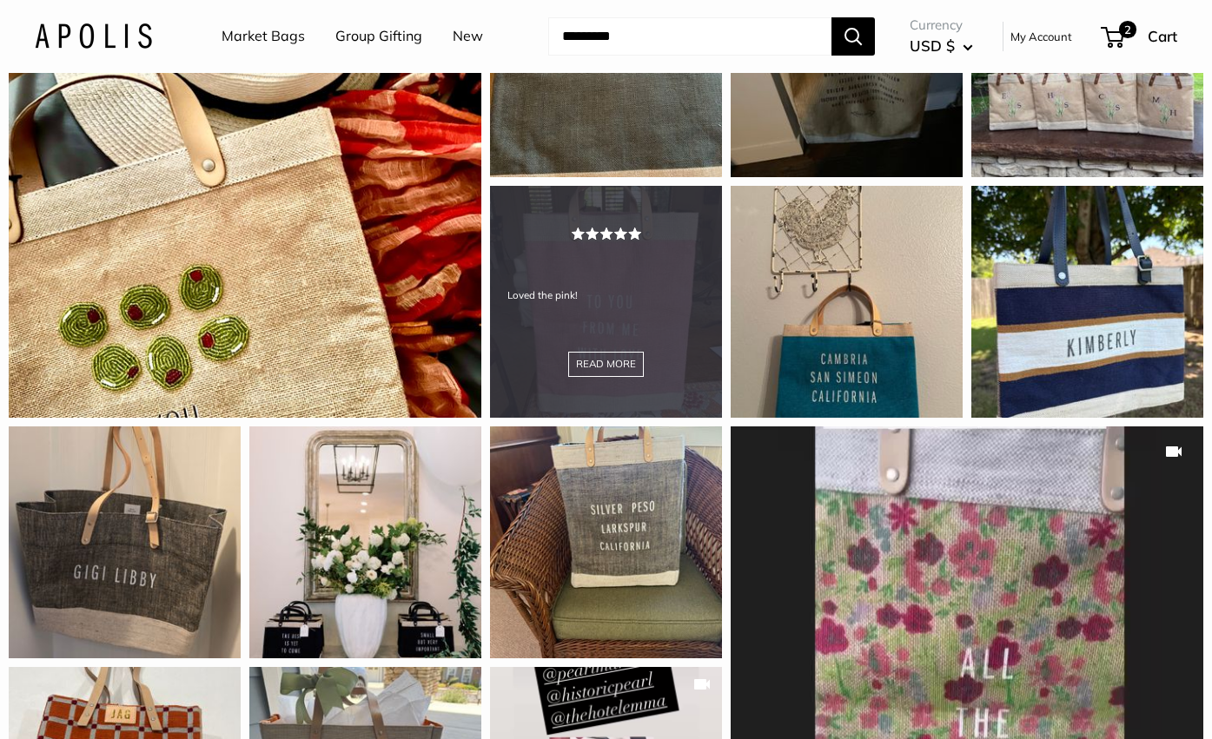
click at [631, 363] on div "Loved the pink! READ MORE" at bounding box center [606, 302] width 232 height 232
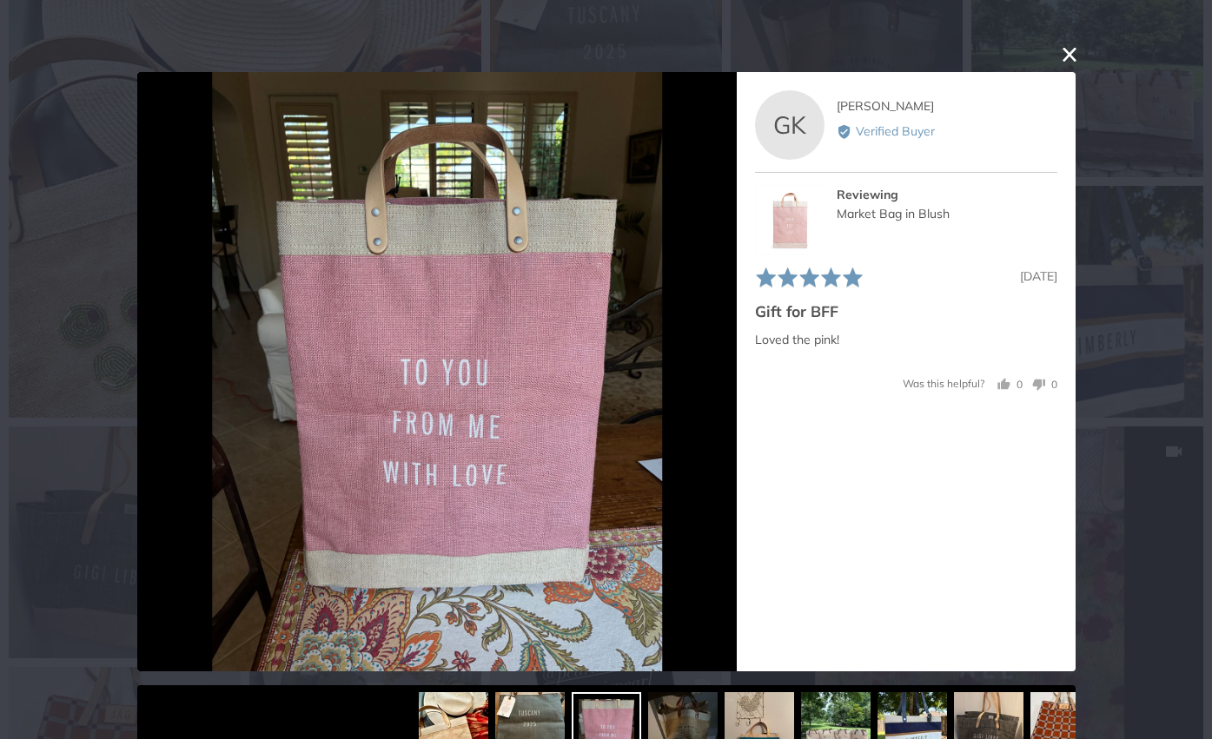
click at [1064, 58] on button "close this modal window" at bounding box center [1069, 53] width 21 height 21
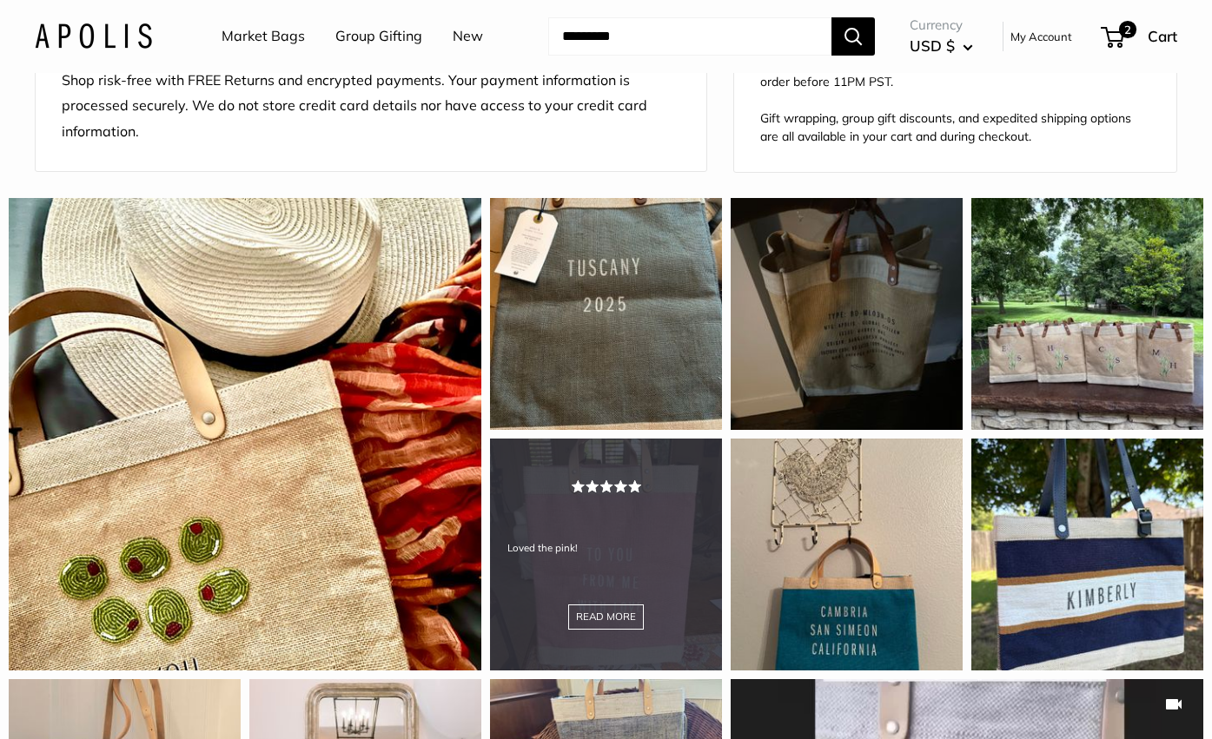
scroll to position [1564, 0]
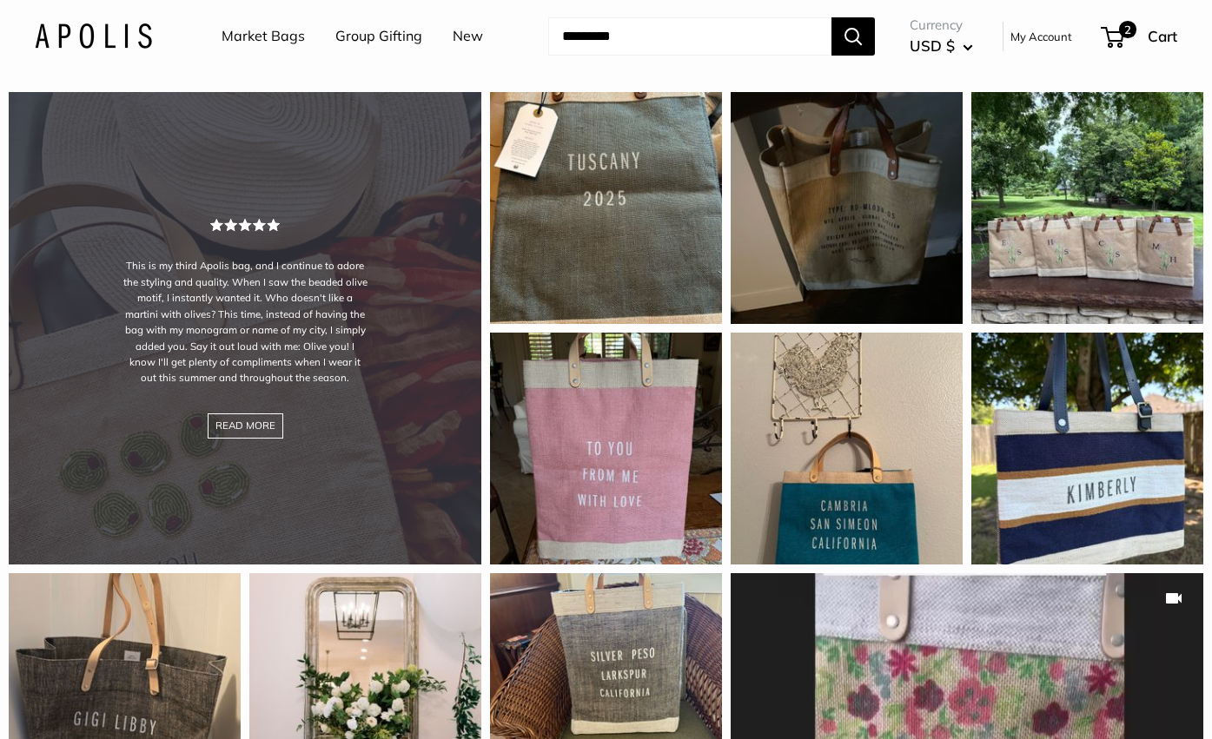
click at [355, 481] on div "This is my third Apolis bag, and I continue to adore the styling and quality. W…" at bounding box center [245, 328] width 473 height 473
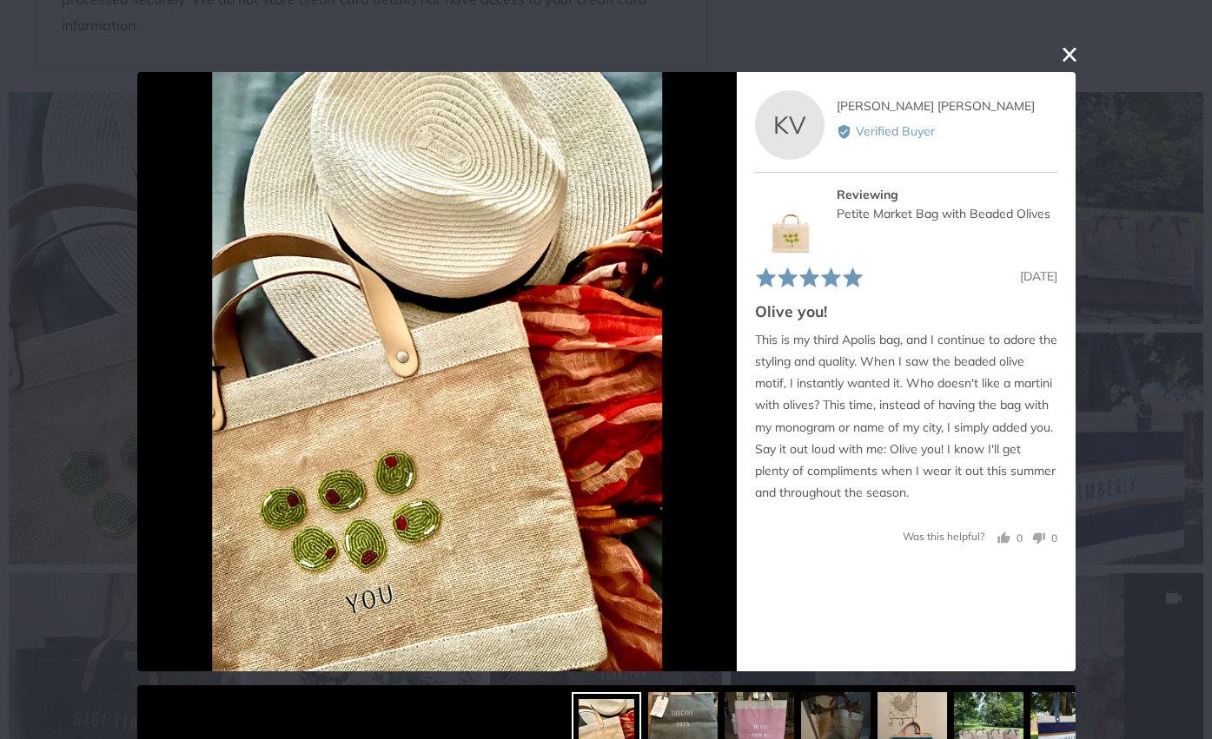
click at [1059, 57] on button "close this modal window" at bounding box center [1069, 53] width 21 height 21
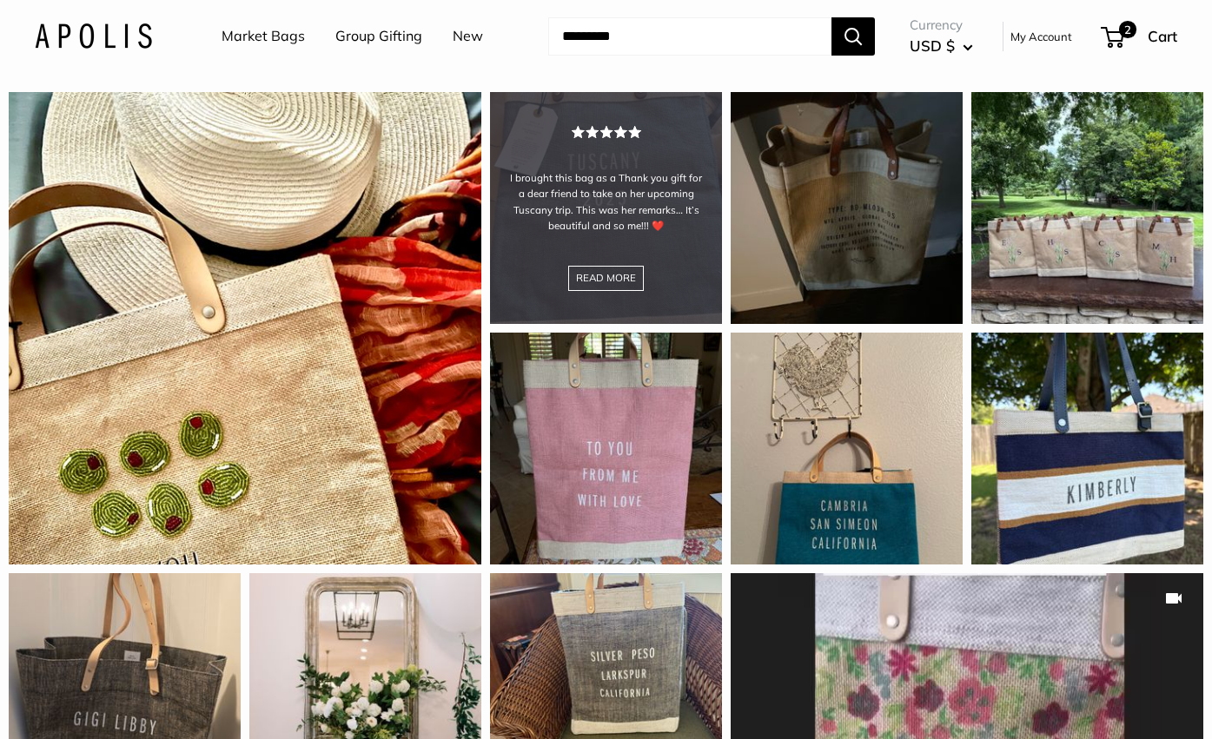
click at [692, 276] on div "I brought this bag as a Thank you gift for a dear friend to take on her upcomin…" at bounding box center [606, 208] width 232 height 232
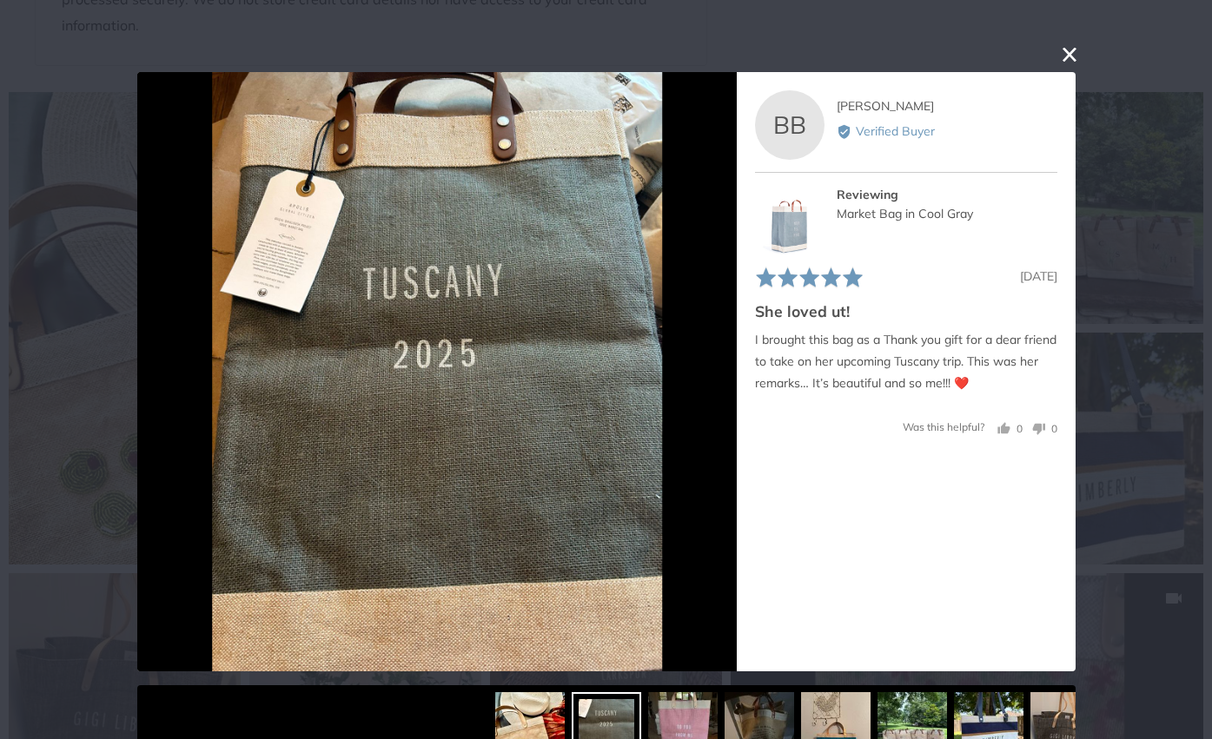
click at [1061, 59] on button "close this modal window" at bounding box center [1069, 53] width 21 height 21
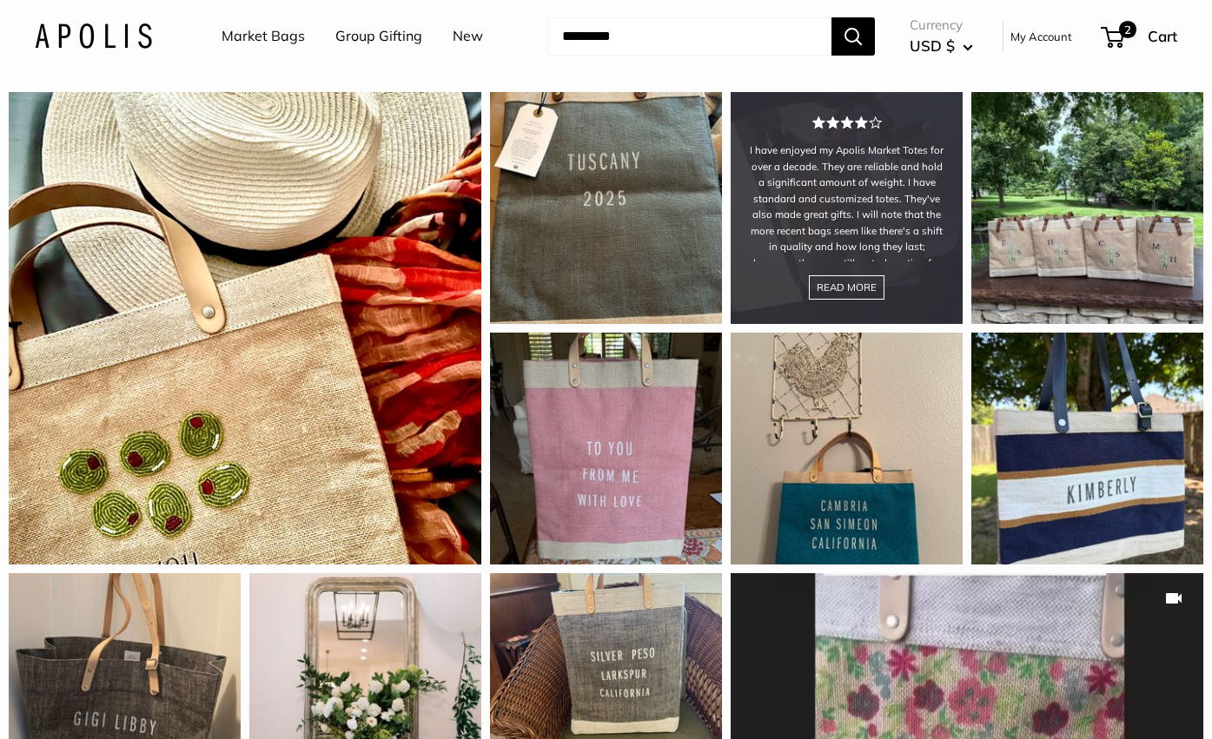
click at [859, 309] on div "I have enjoyed my Apolis Market Totes for over a decade. They are reliable and …" at bounding box center [847, 208] width 232 height 232
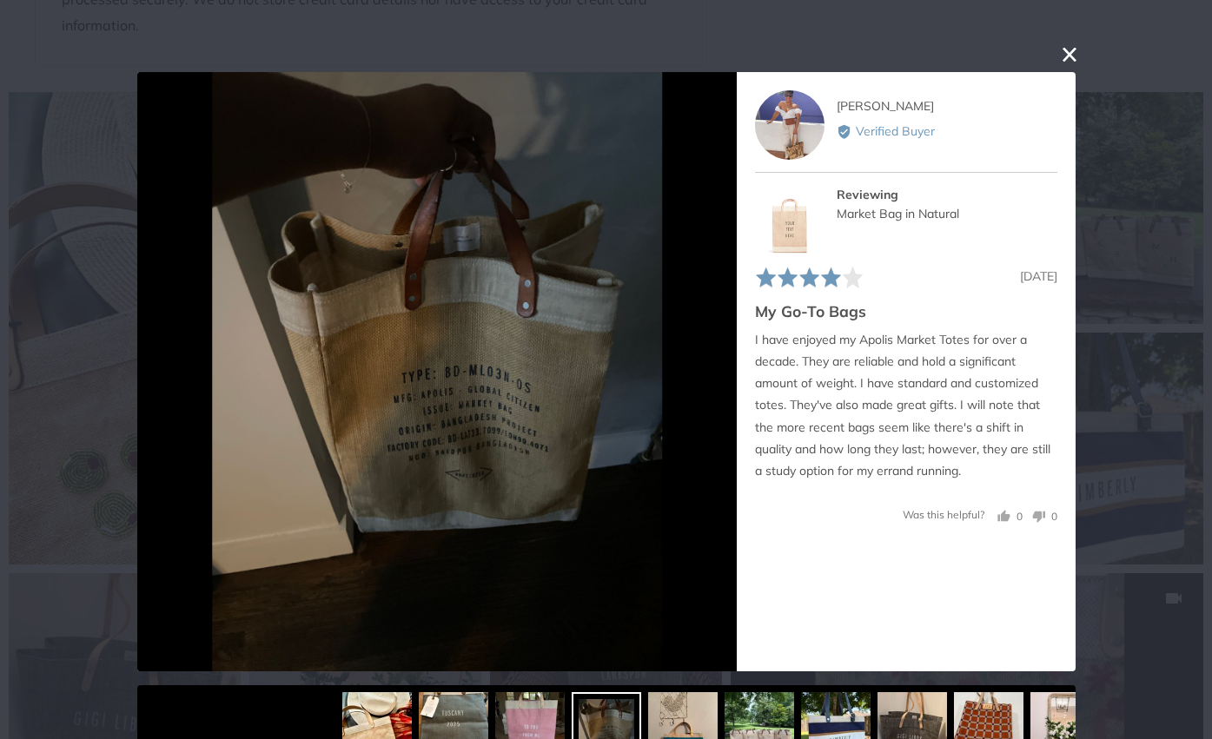
click at [1061, 56] on button "close this modal window" at bounding box center [1069, 53] width 21 height 21
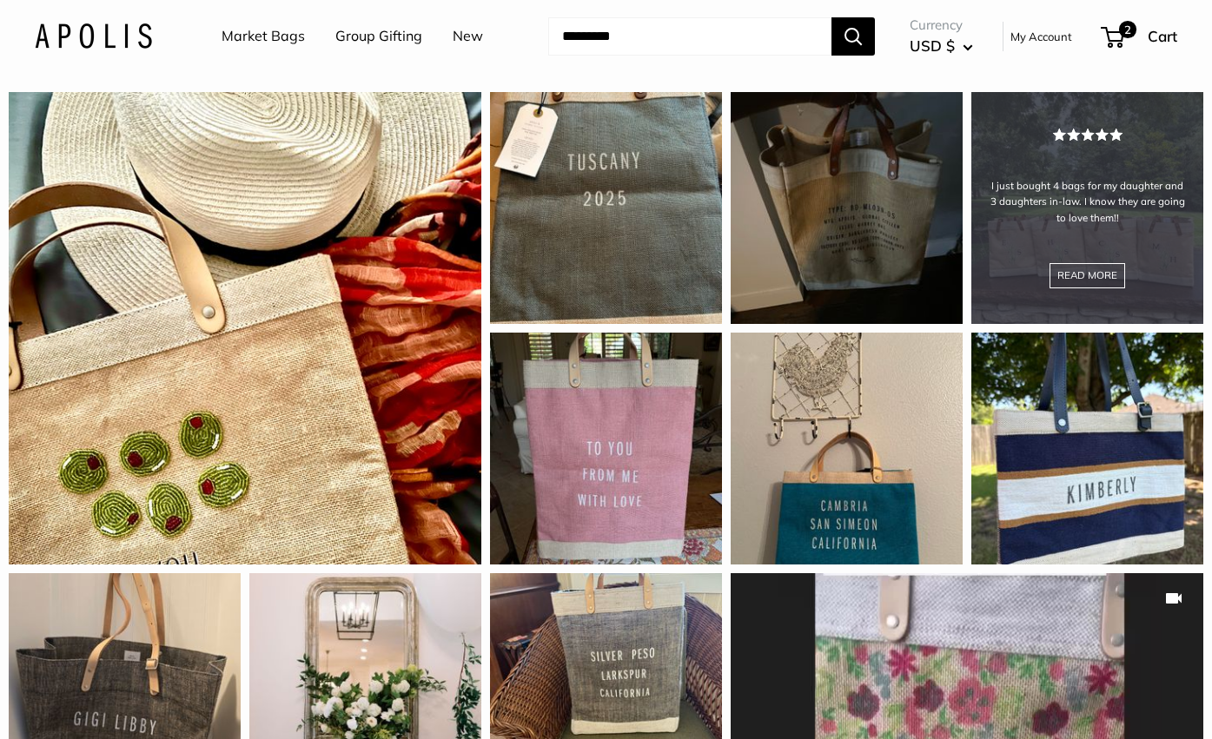
click at [1052, 278] on div "I just bought 4 bags for my daughter and 3 daughters in-law. I know they are go…" at bounding box center [1088, 208] width 232 height 232
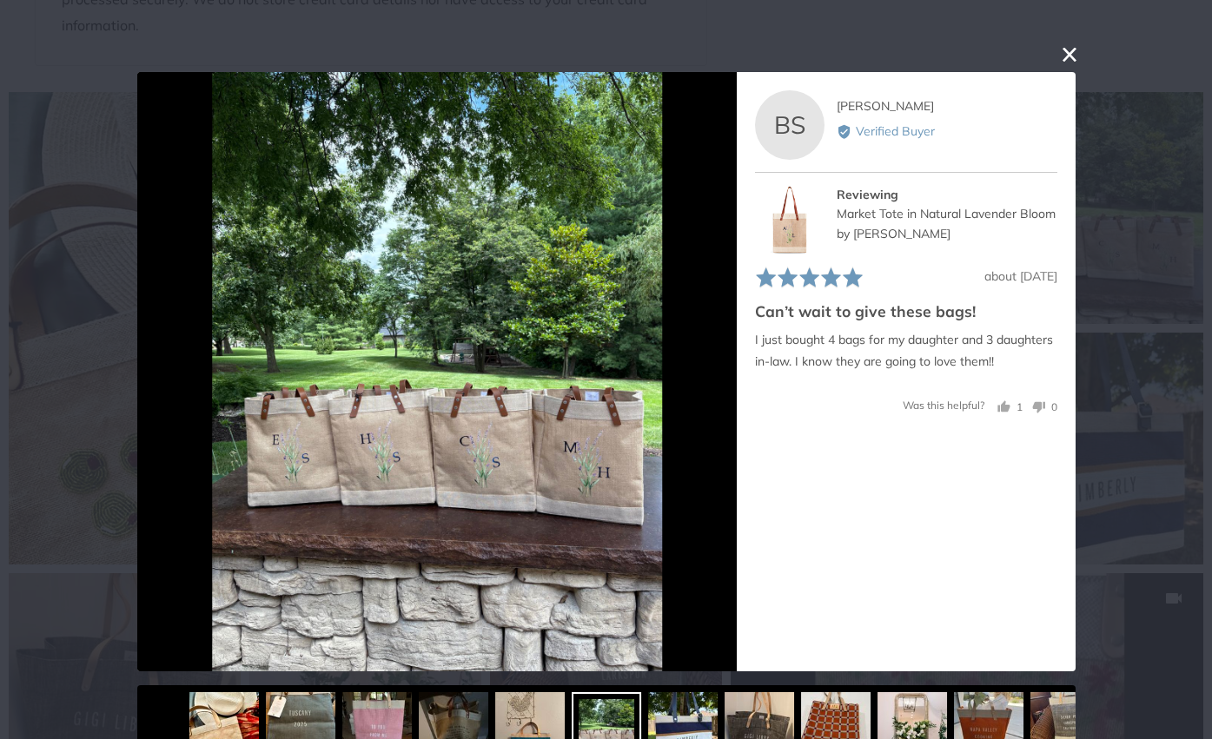
click at [1059, 56] on button "close this modal window" at bounding box center [1069, 53] width 21 height 21
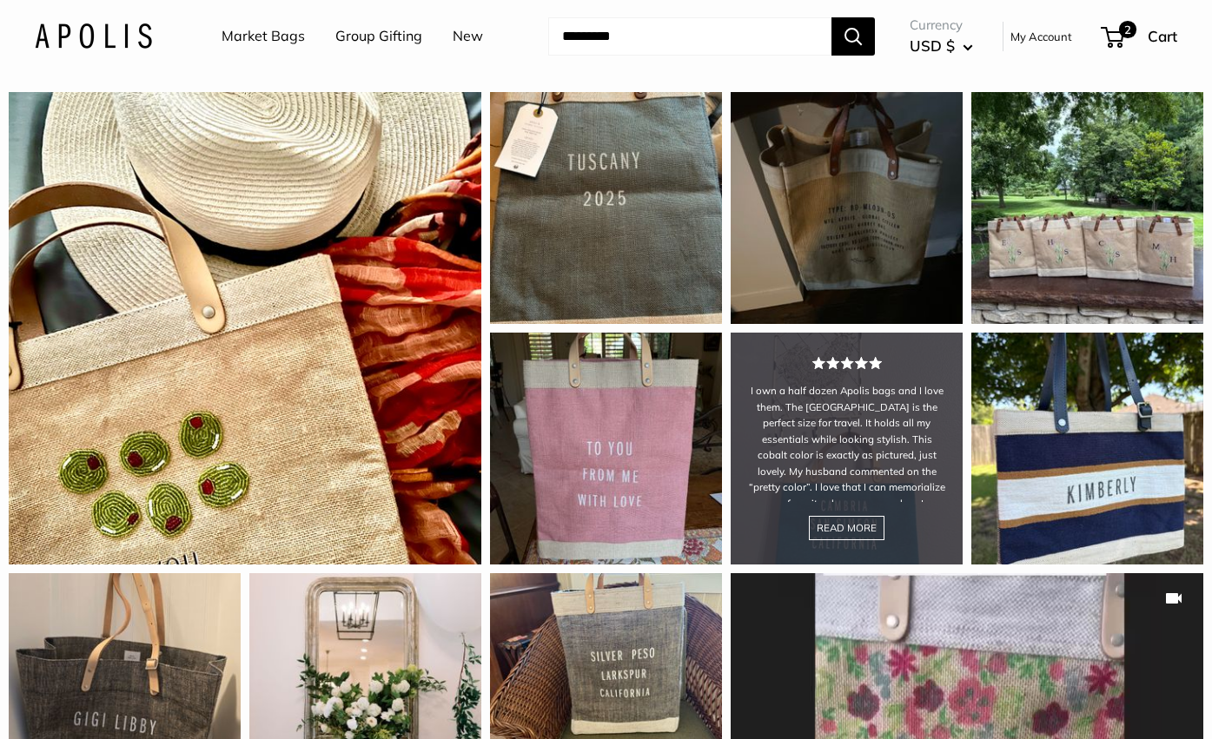
click at [865, 483] on div "I own a half dozen Apolis bags and I love them. The Petite Market Bag is the pe…" at bounding box center [847, 449] width 232 height 232
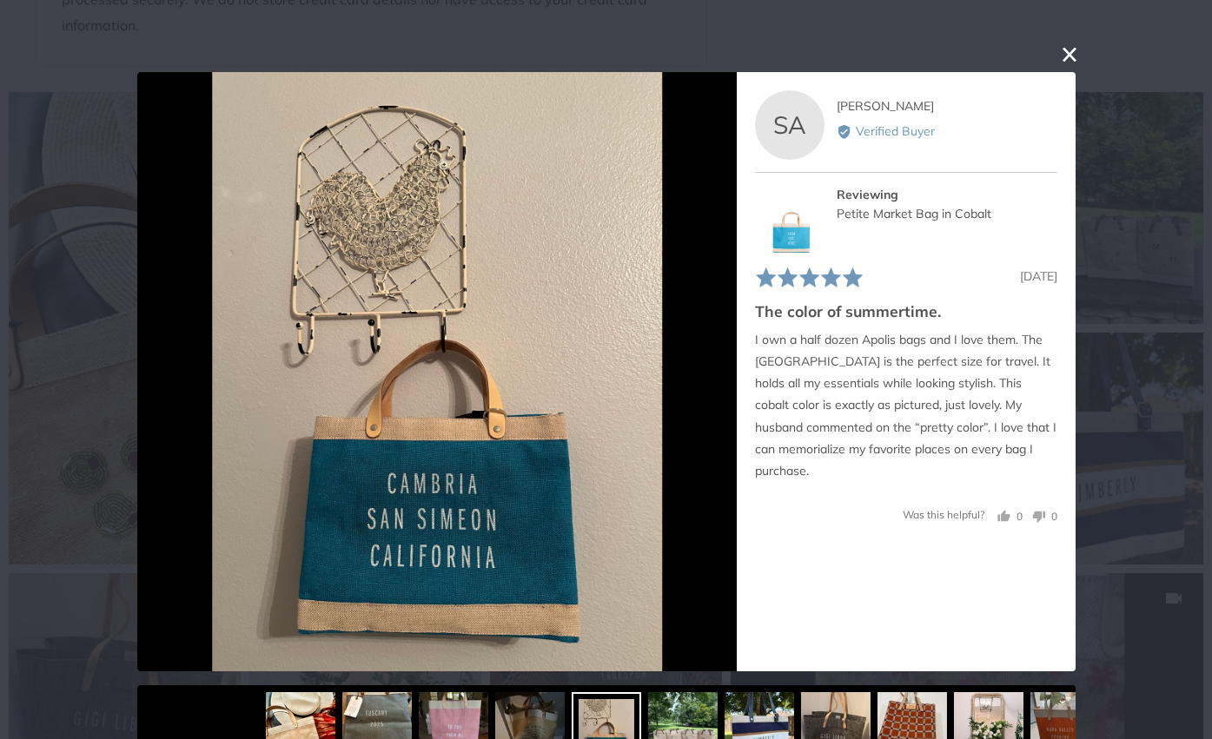
click at [1064, 60] on button "close this modal window" at bounding box center [1069, 53] width 21 height 21
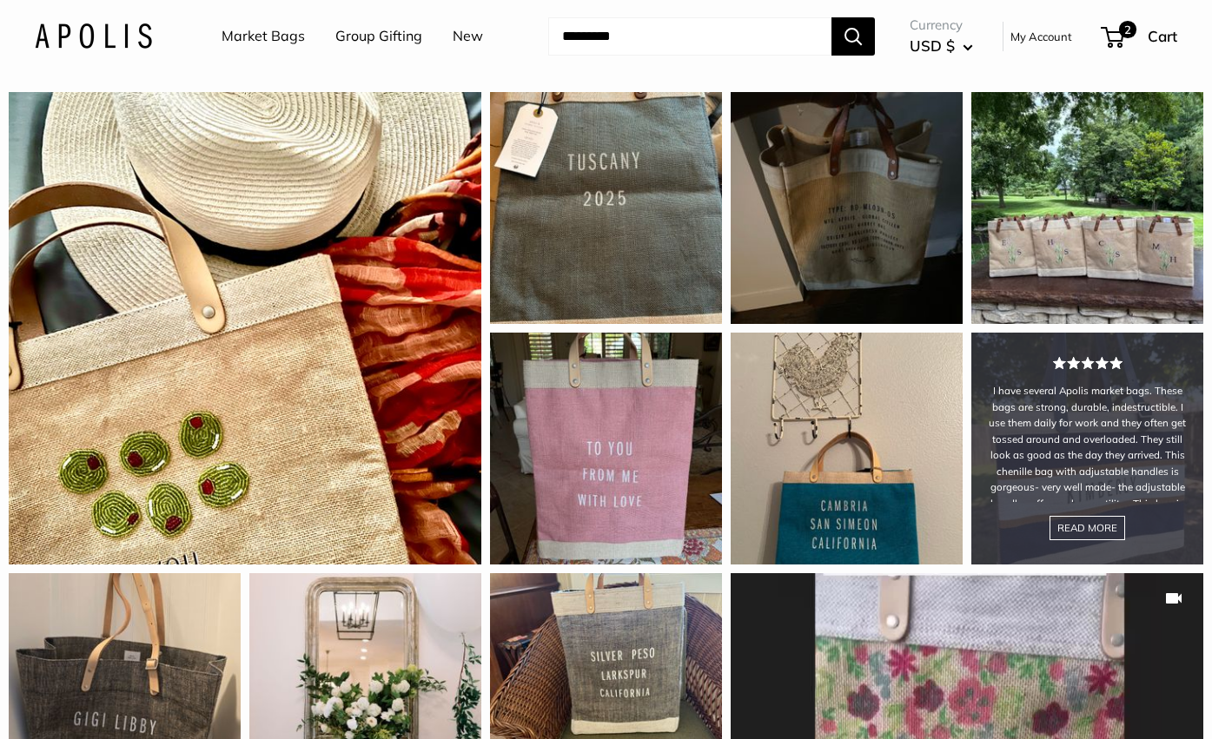
click at [1062, 485] on div "I have several Apolis market bags. These bags are strong, durable, indestructib…" at bounding box center [1088, 449] width 232 height 232
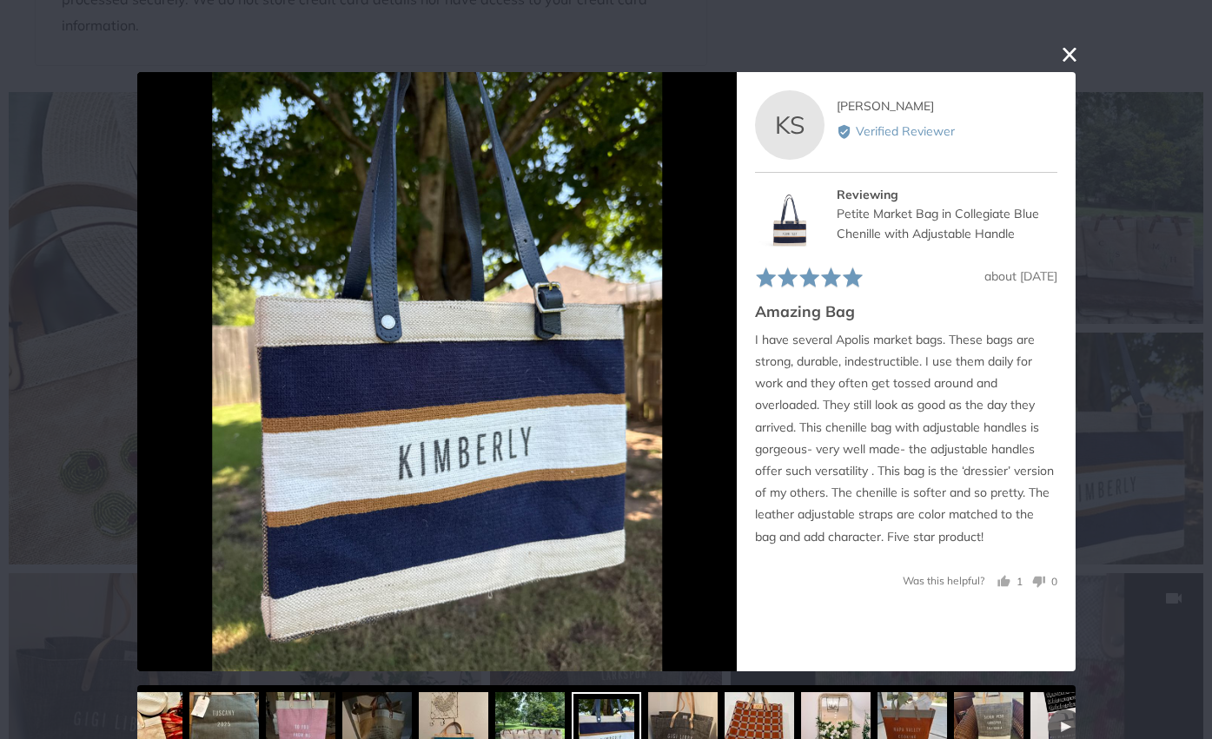
click at [1060, 53] on button "close this modal window" at bounding box center [1069, 53] width 21 height 21
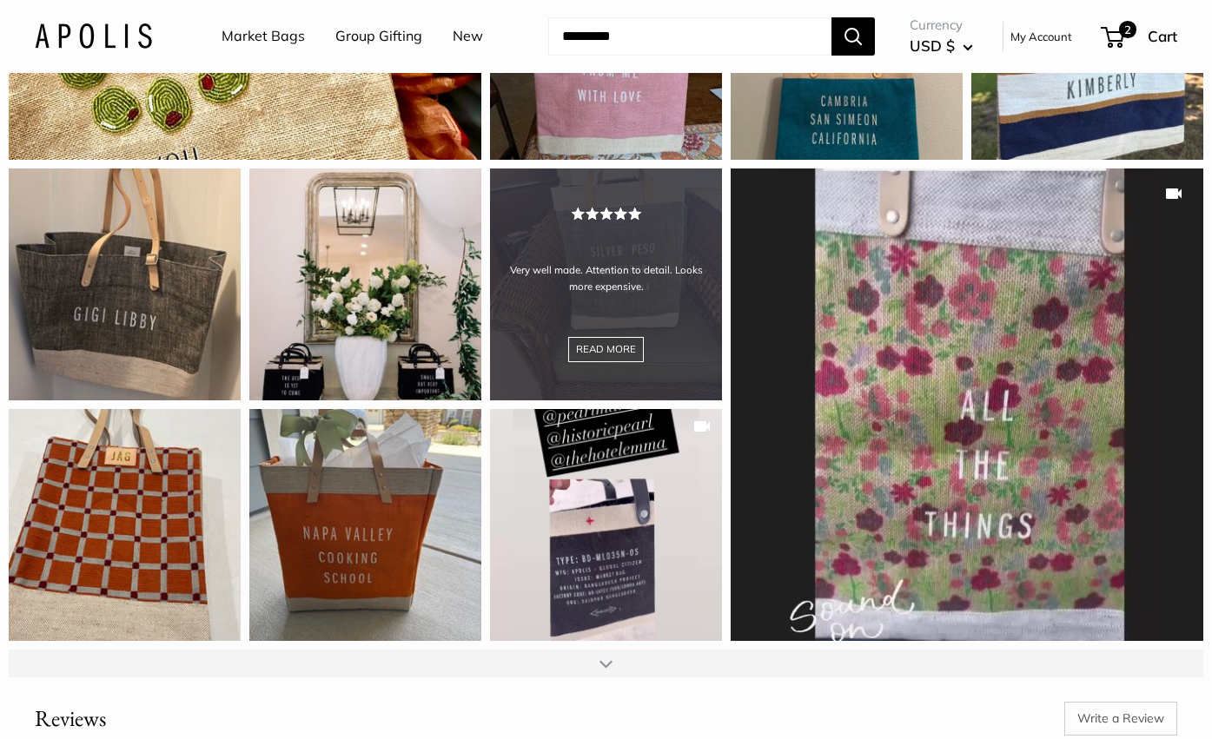
scroll to position [1983, 0]
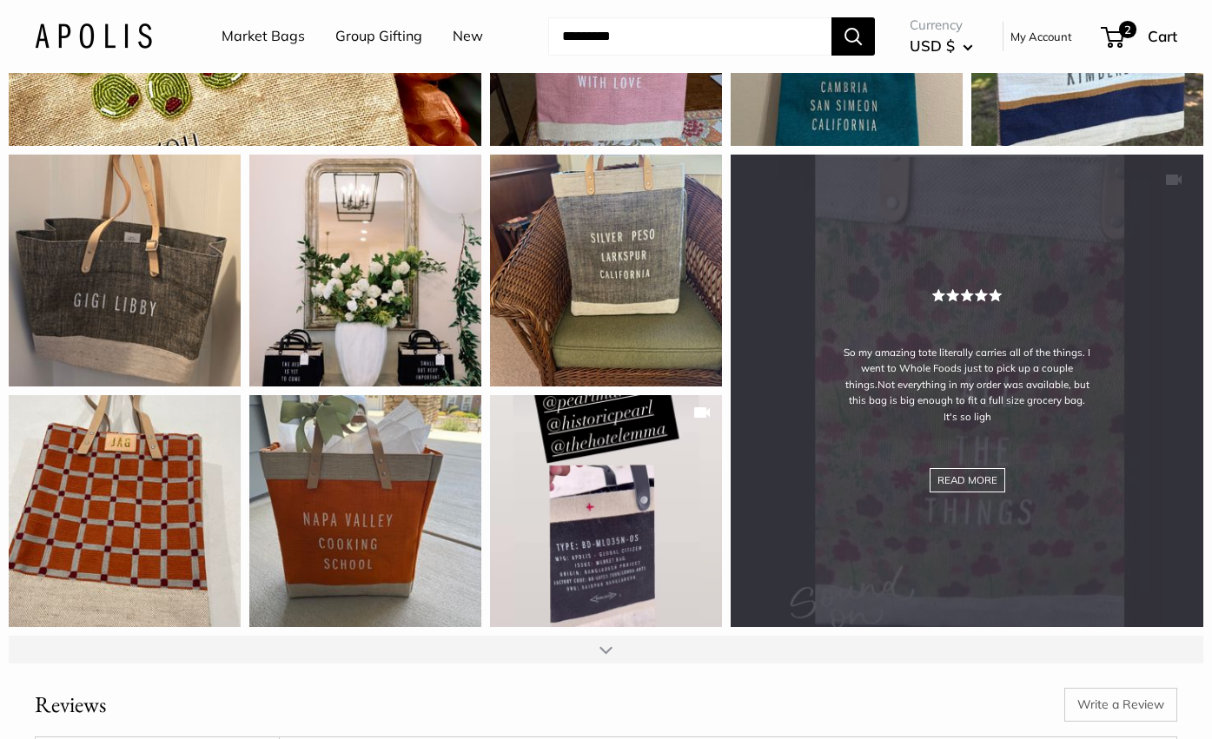
click at [1058, 340] on div "So my amazing tote literally carries all of the things. I went to Whole Foods j…" at bounding box center [967, 391] width 473 height 473
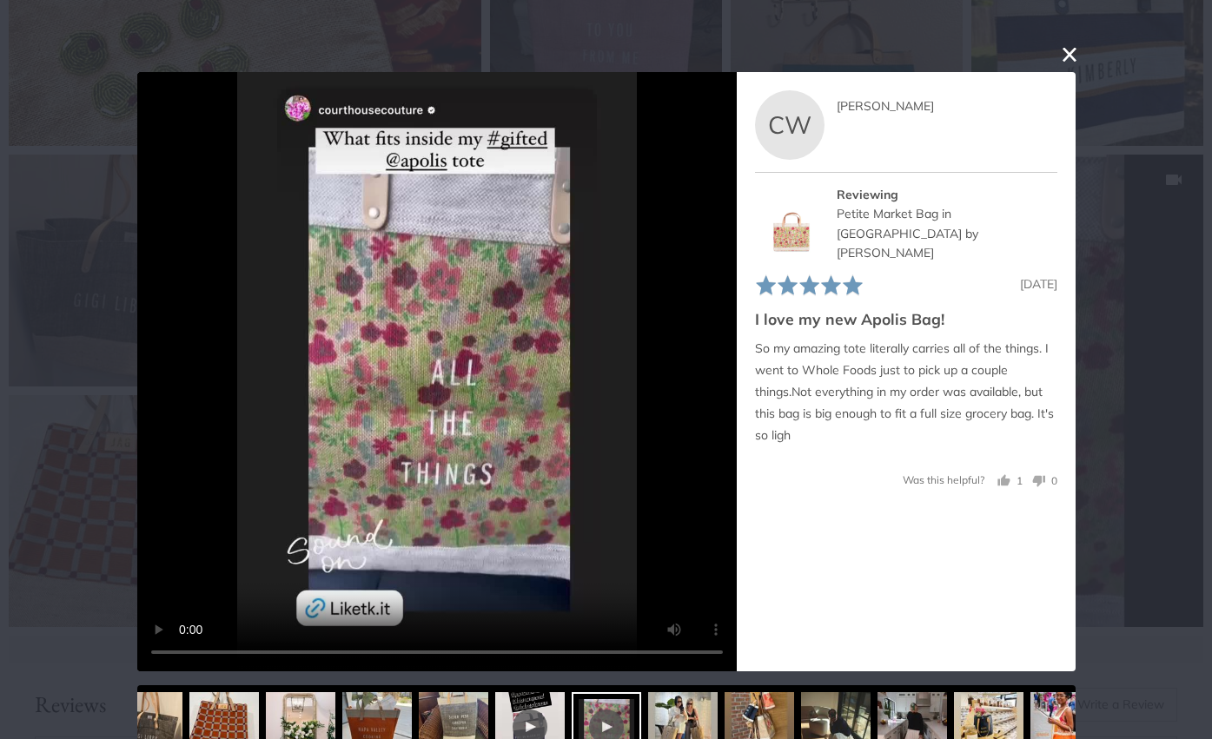
click at [1064, 56] on button "close this modal window" at bounding box center [1069, 53] width 21 height 21
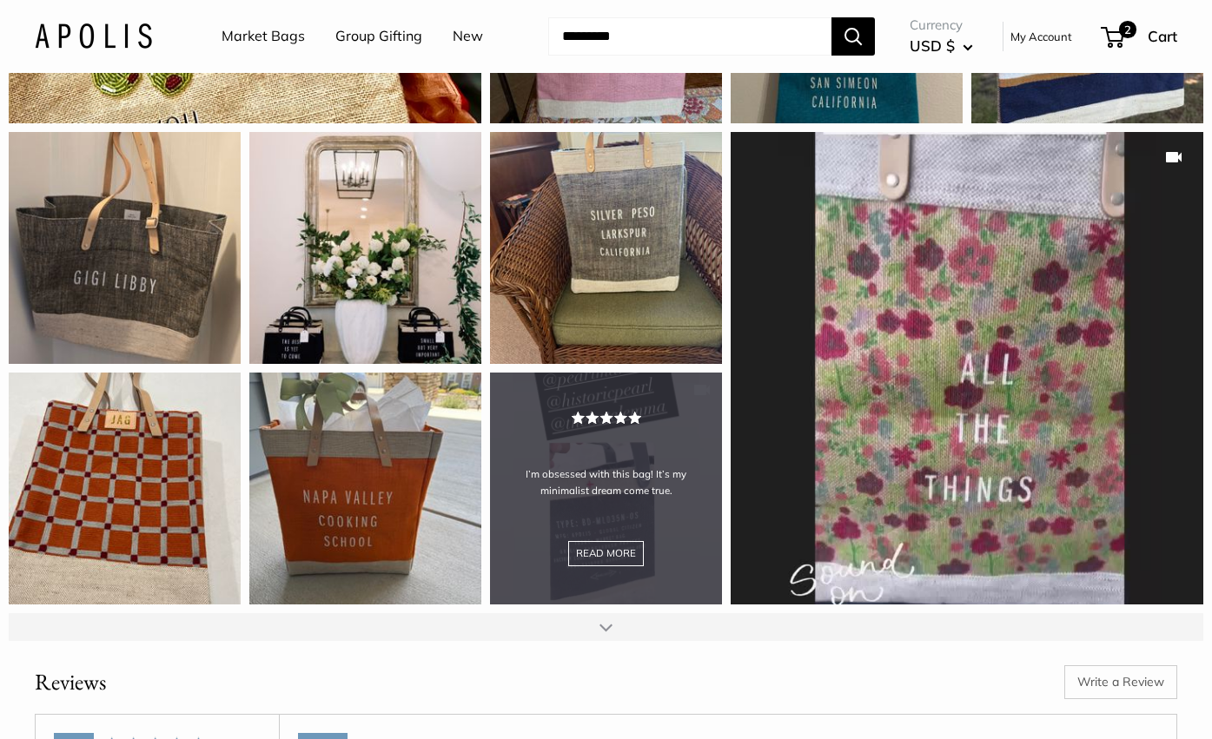
scroll to position [2195, 0]
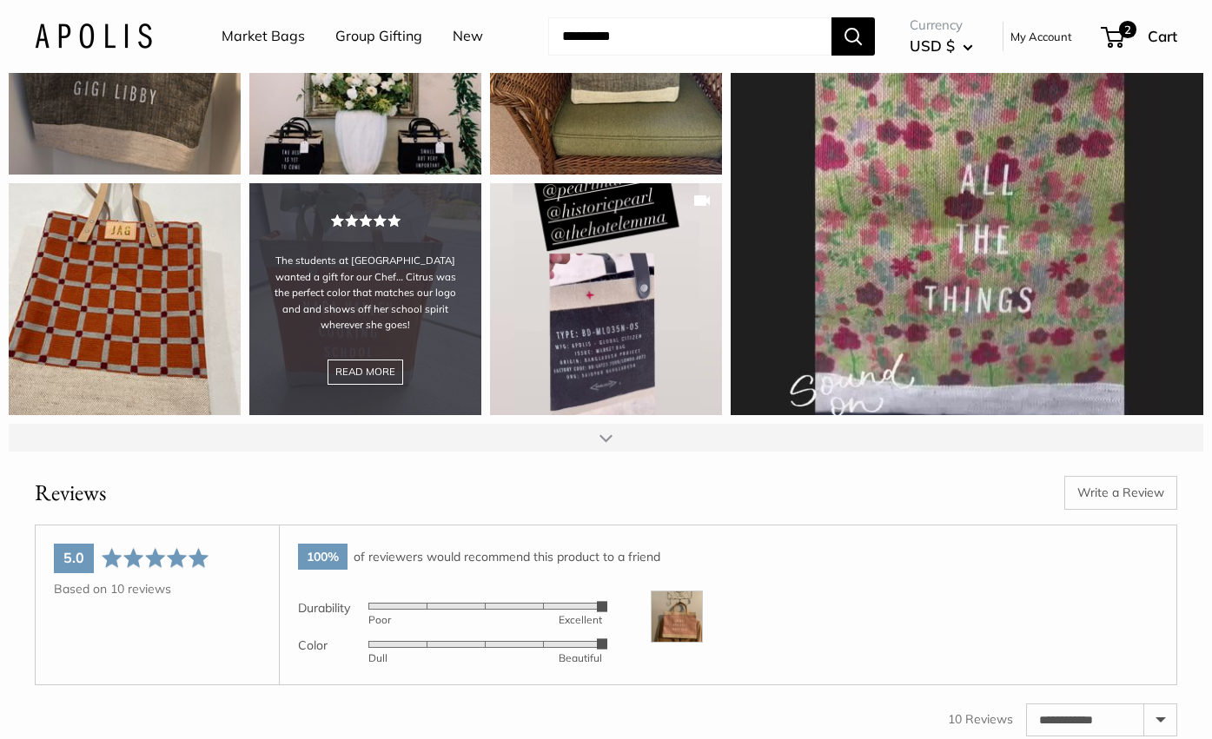
click at [397, 346] on div "The students at Napa Valley Cooking School wanted a gift for our Chef… Citrus w…" at bounding box center [365, 299] width 232 height 232
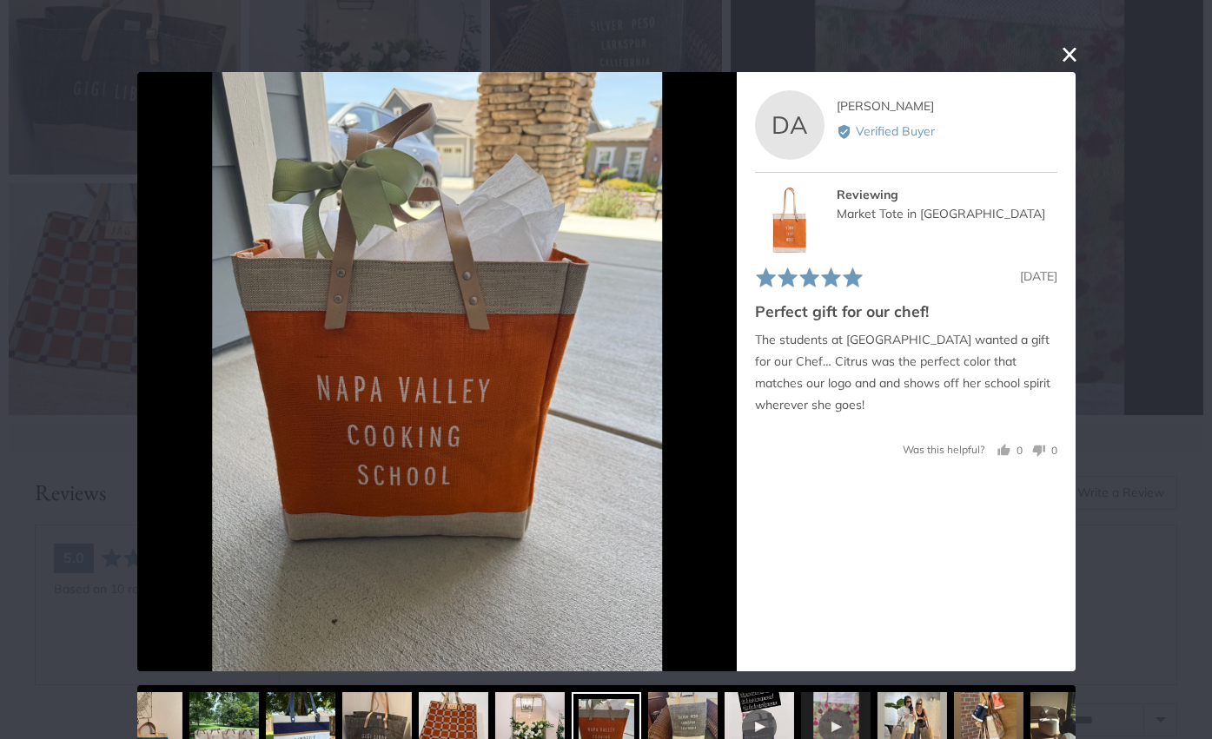
click at [1061, 55] on button "close this modal window" at bounding box center [1069, 53] width 21 height 21
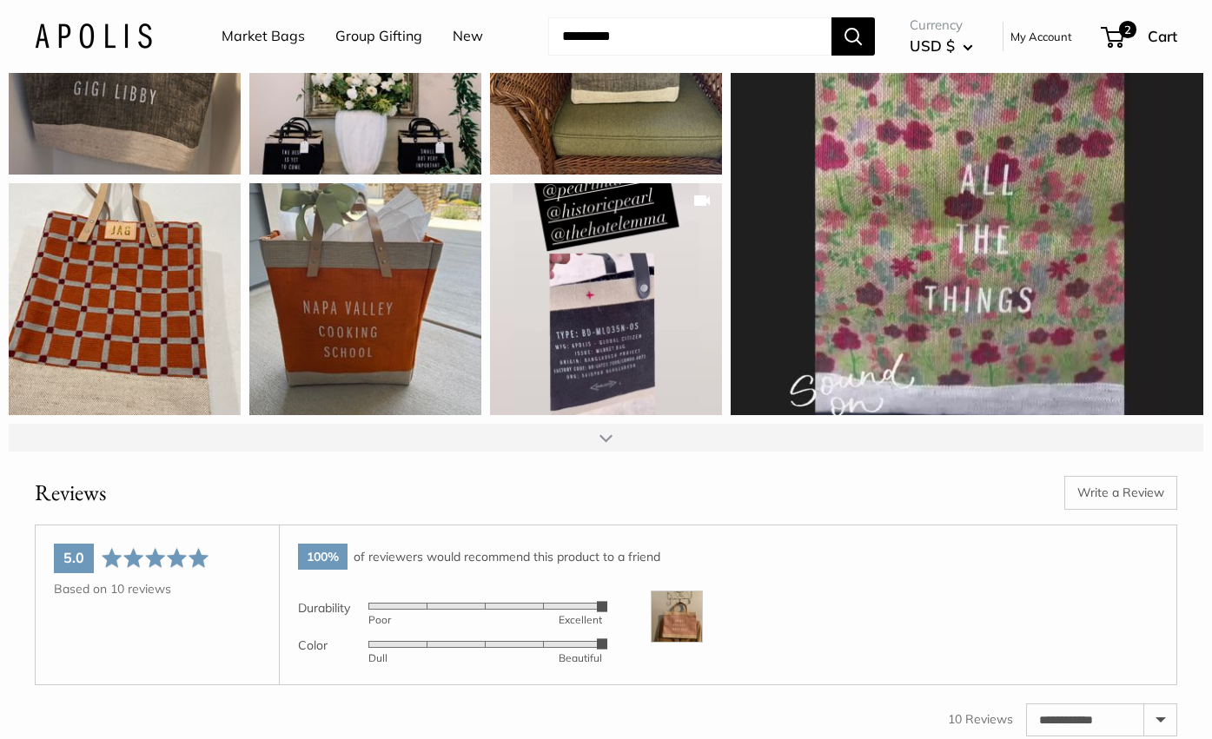
scroll to position [2396, 0]
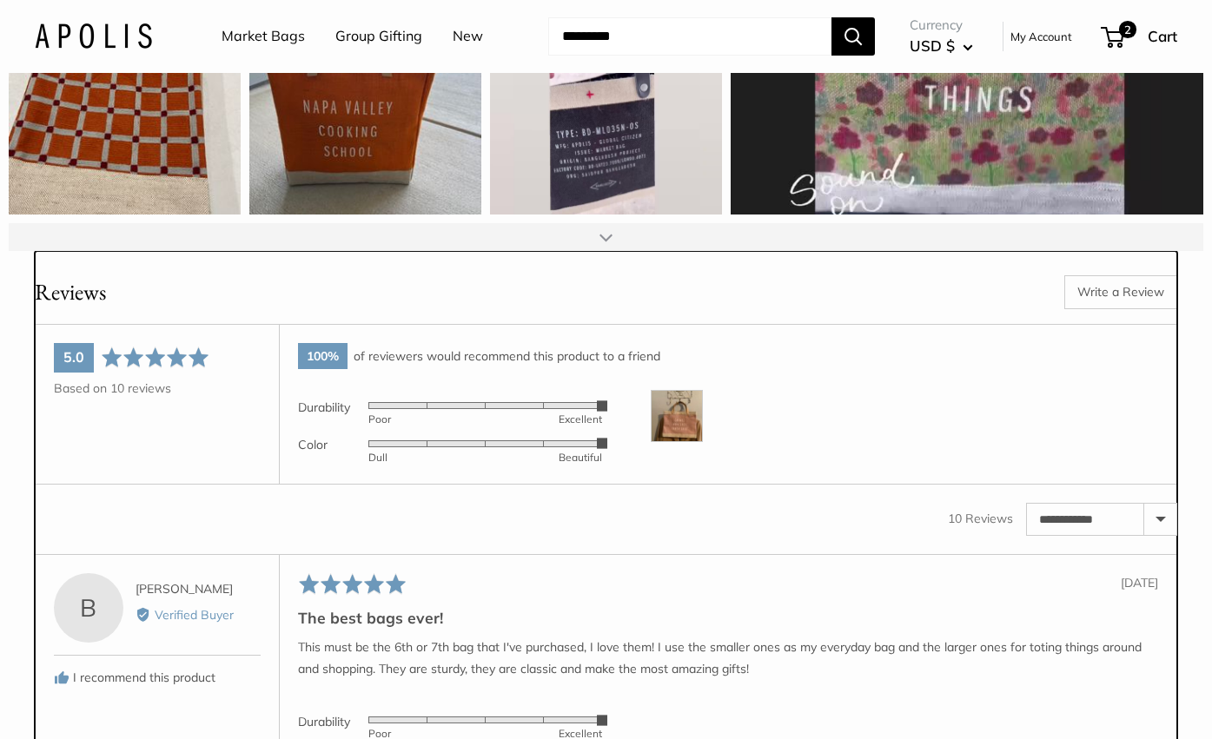
click at [687, 442] on img at bounding box center [677, 416] width 52 height 52
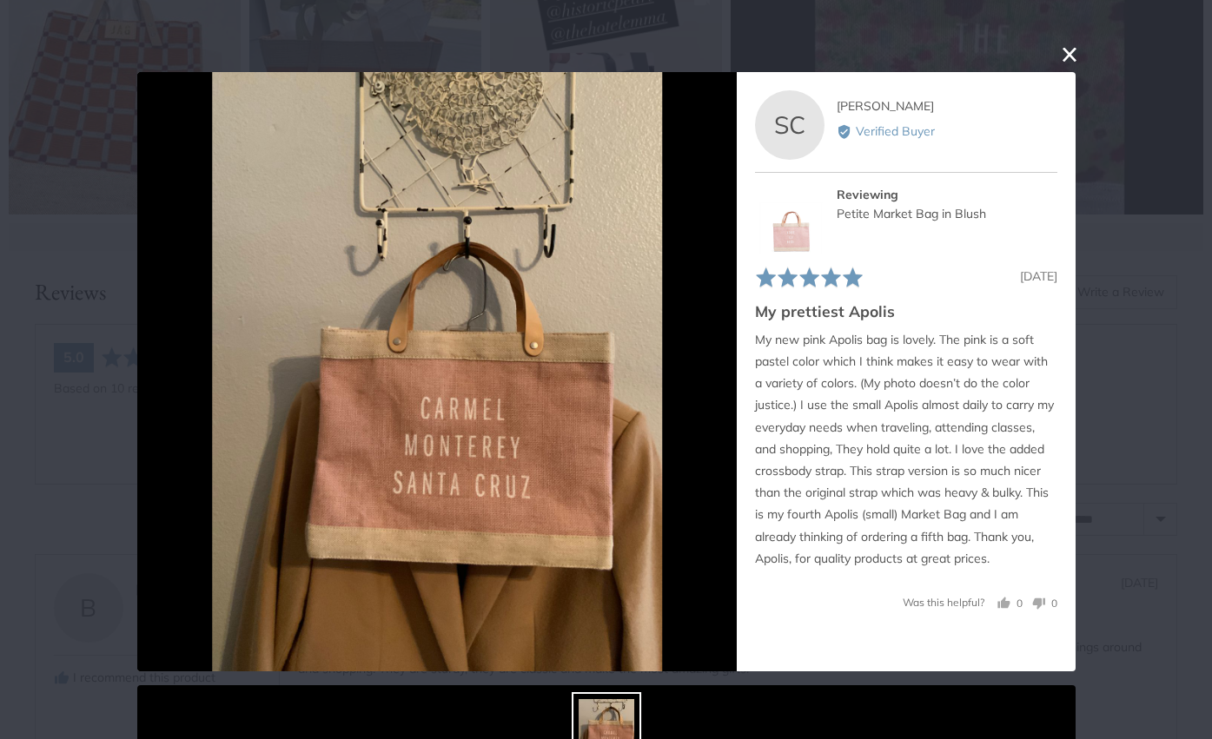
click at [1063, 50] on button "close this modal window" at bounding box center [1069, 53] width 21 height 21
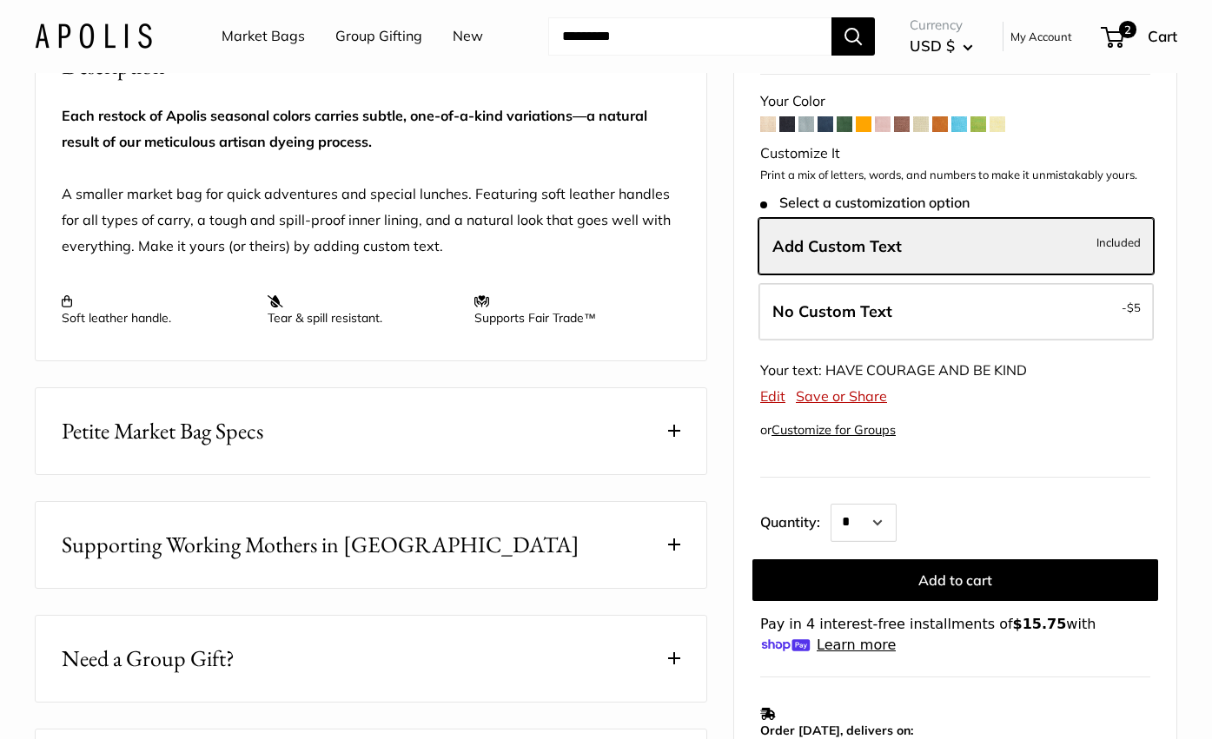
scroll to position [0, 0]
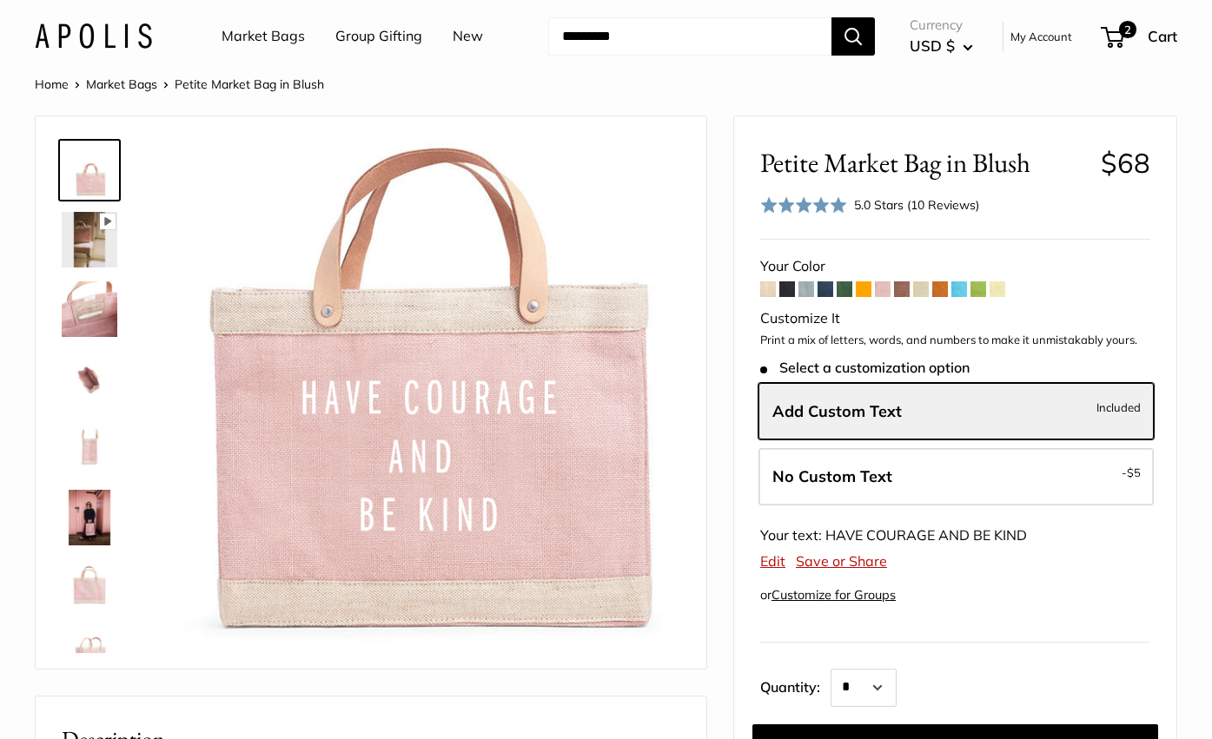
click at [274, 37] on link "Market Bags" at bounding box center [263, 36] width 83 height 26
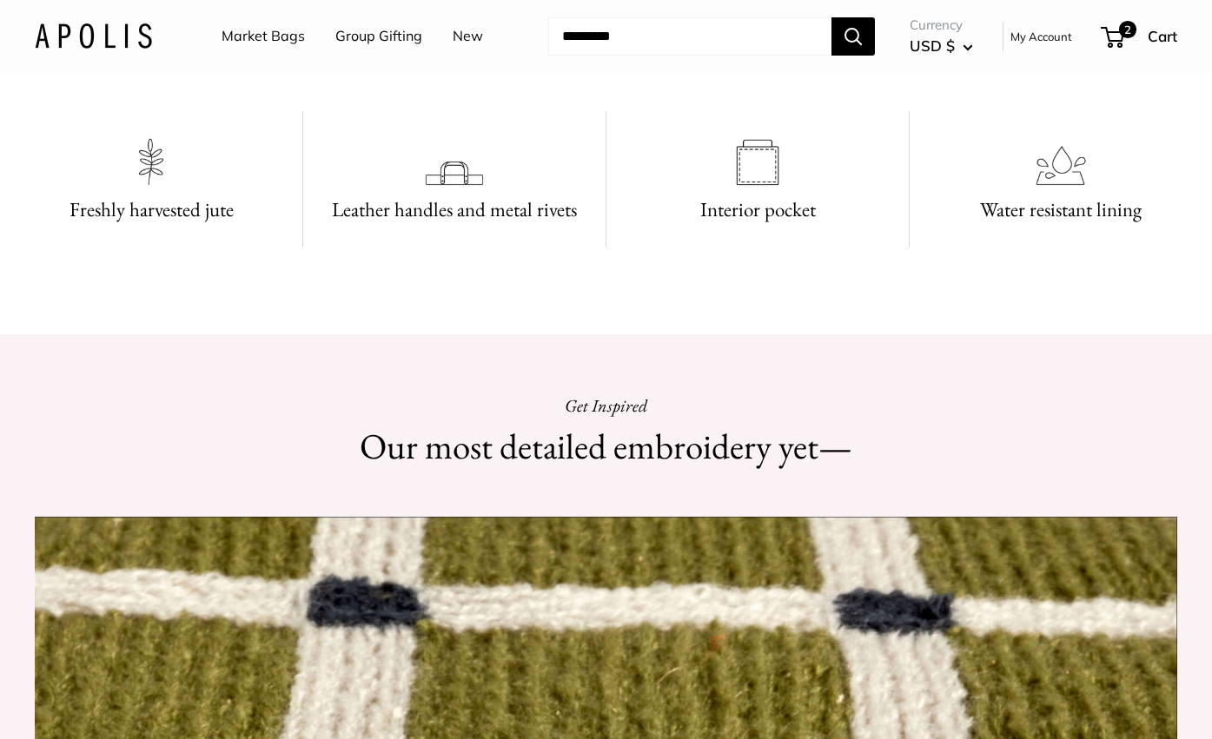
scroll to position [1239, 0]
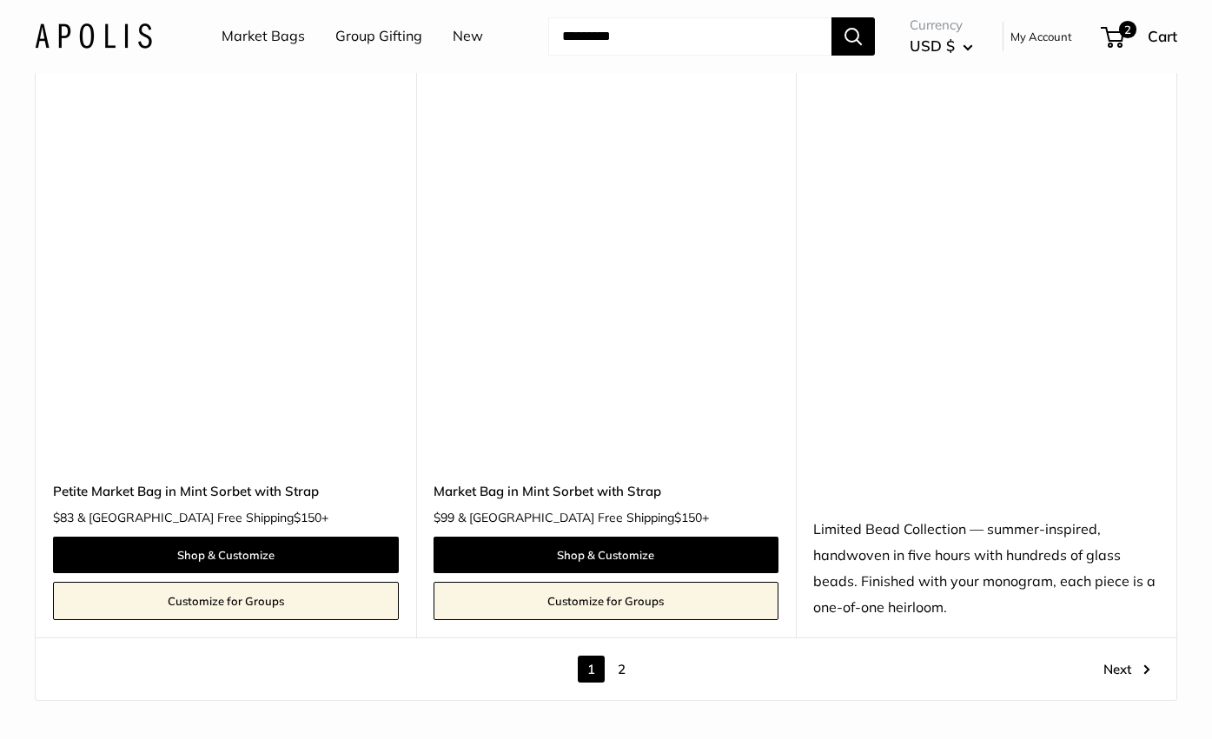
scroll to position [9575, 0]
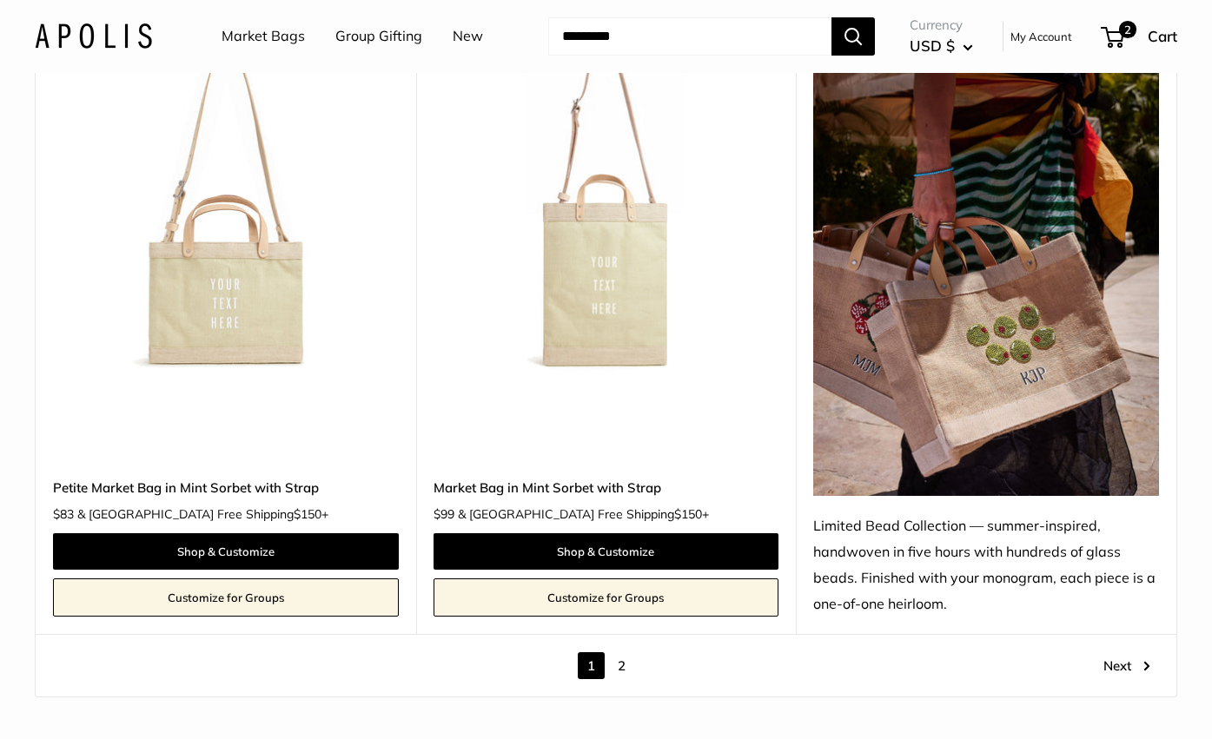
click at [978, 328] on img at bounding box center [986, 266] width 346 height 461
click at [622, 653] on link "2" at bounding box center [621, 666] width 27 height 27
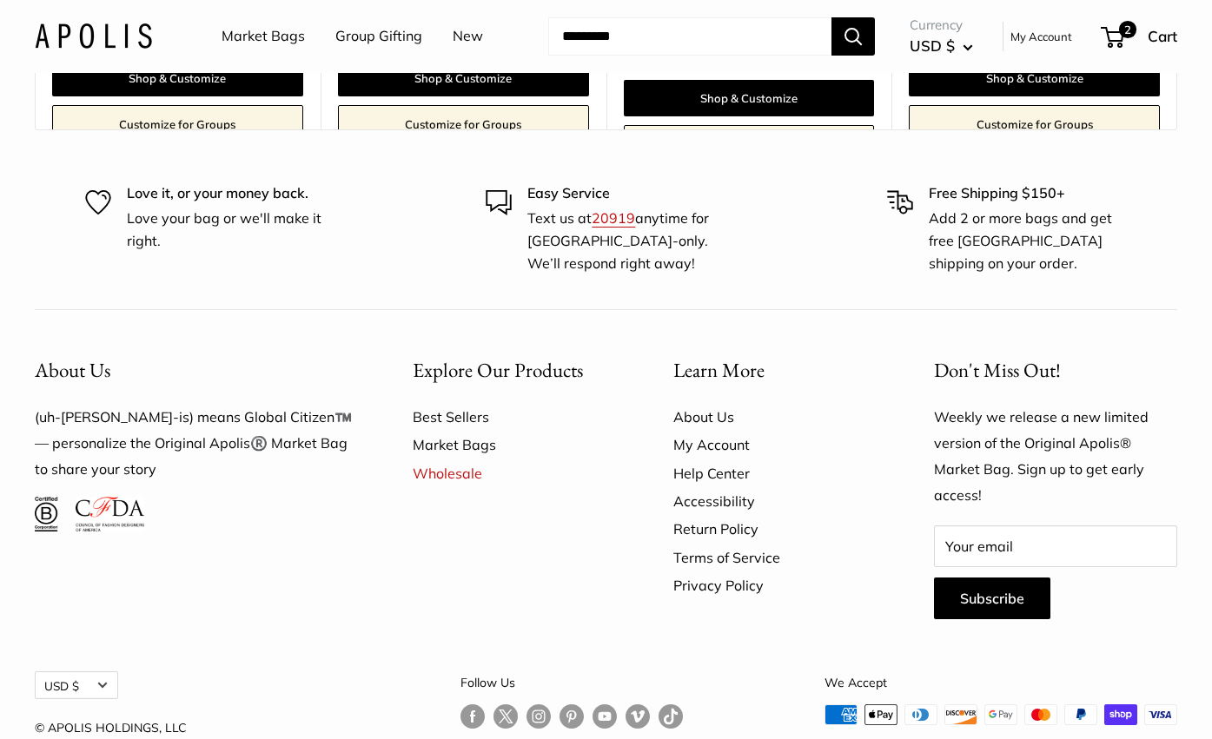
scroll to position [3253, 0]
